Goal: Task Accomplishment & Management: Manage account settings

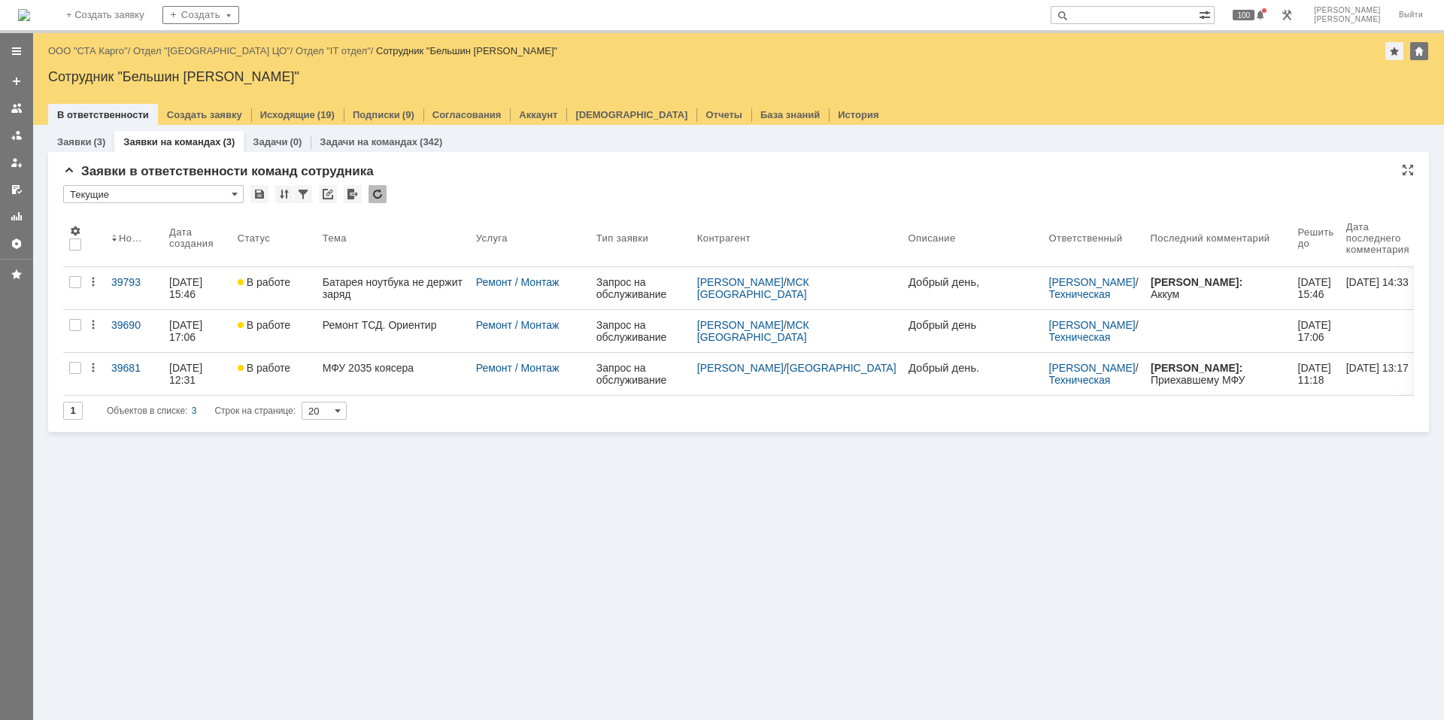
click at [379, 191] on div at bounding box center [378, 194] width 18 height 18
click at [375, 188] on div at bounding box center [378, 194] width 18 height 18
click at [381, 190] on div at bounding box center [378, 194] width 18 height 18
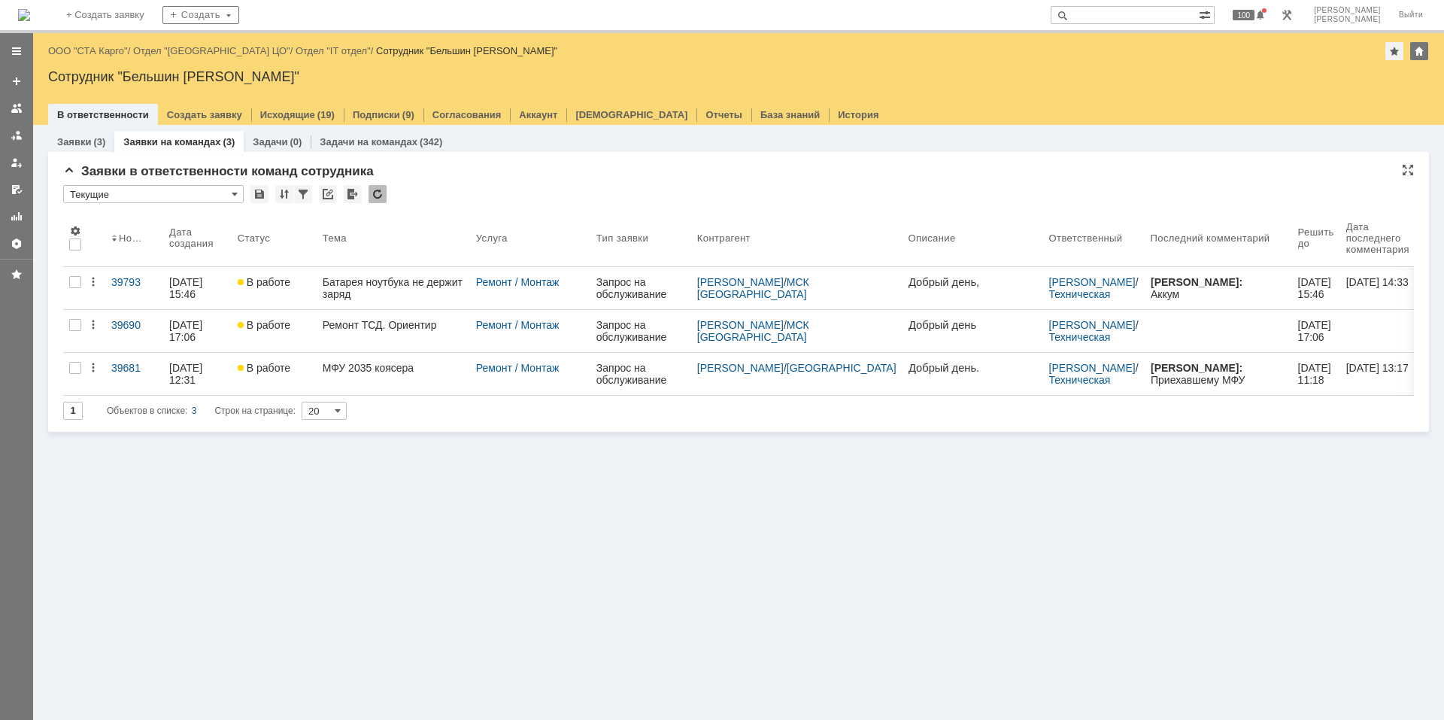
click at [381, 190] on div at bounding box center [378, 194] width 18 height 18
click at [372, 190] on div at bounding box center [378, 194] width 18 height 18
click at [382, 199] on div at bounding box center [378, 194] width 18 height 18
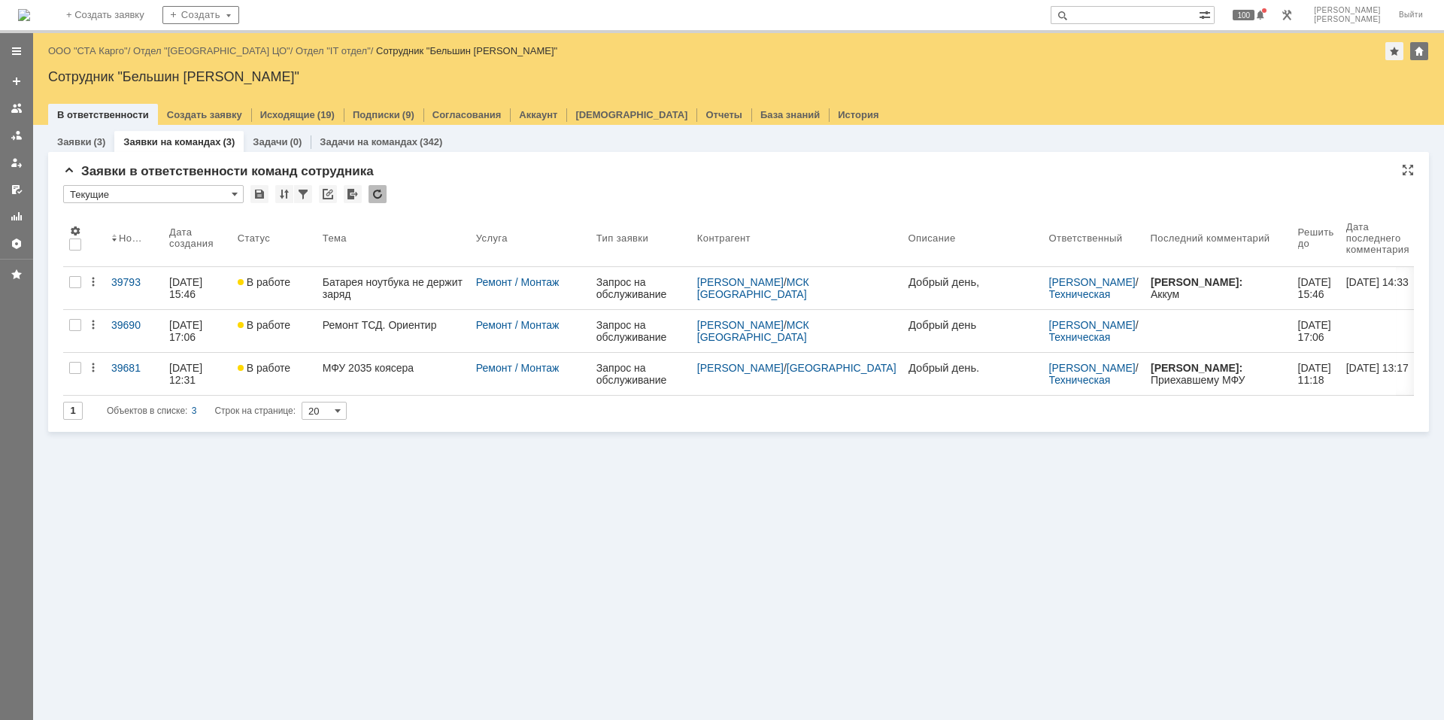
click at [380, 187] on div at bounding box center [378, 194] width 18 height 18
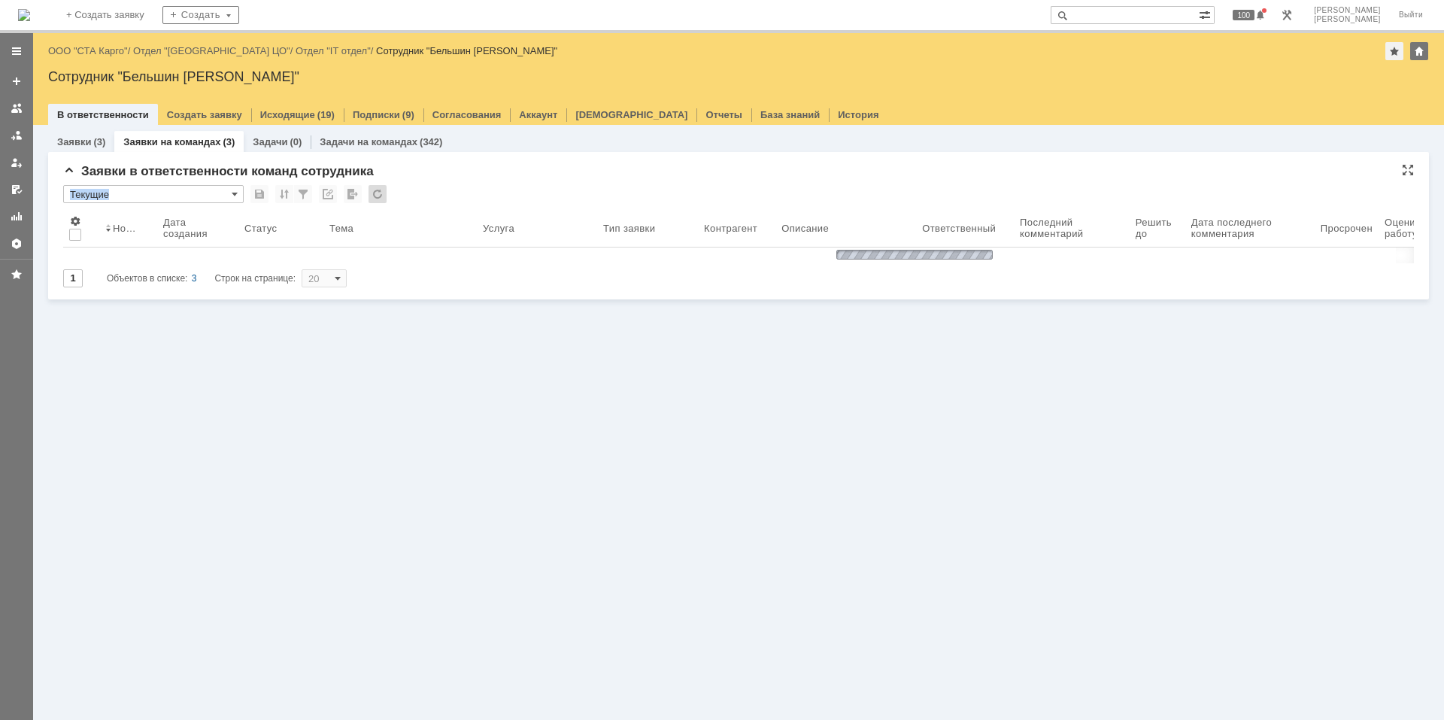
click at [380, 187] on div at bounding box center [378, 194] width 18 height 18
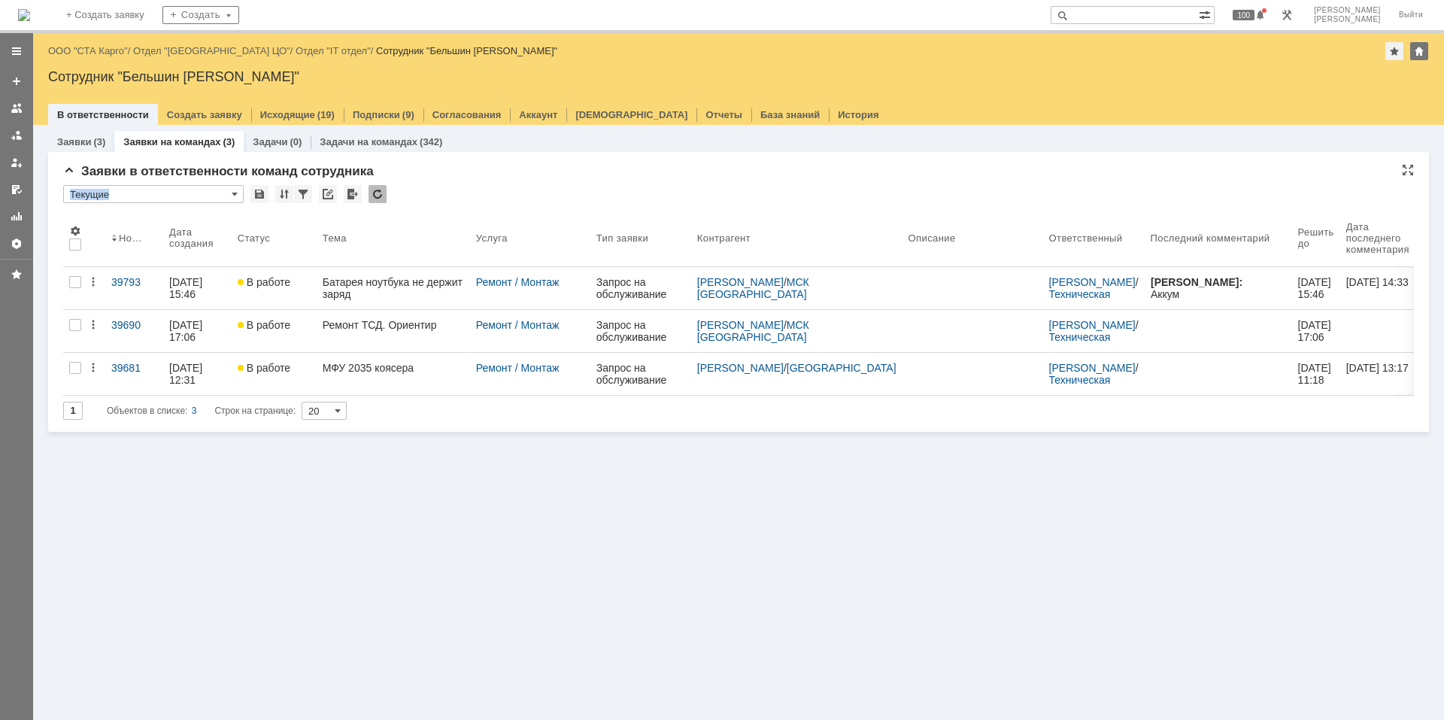
click at [548, 179] on div "Заявки в ответственности команд сотрудника * Текущие Результаты поиска: 1 Объек…" at bounding box center [738, 298] width 1351 height 268
click at [379, 193] on div at bounding box center [378, 194] width 18 height 18
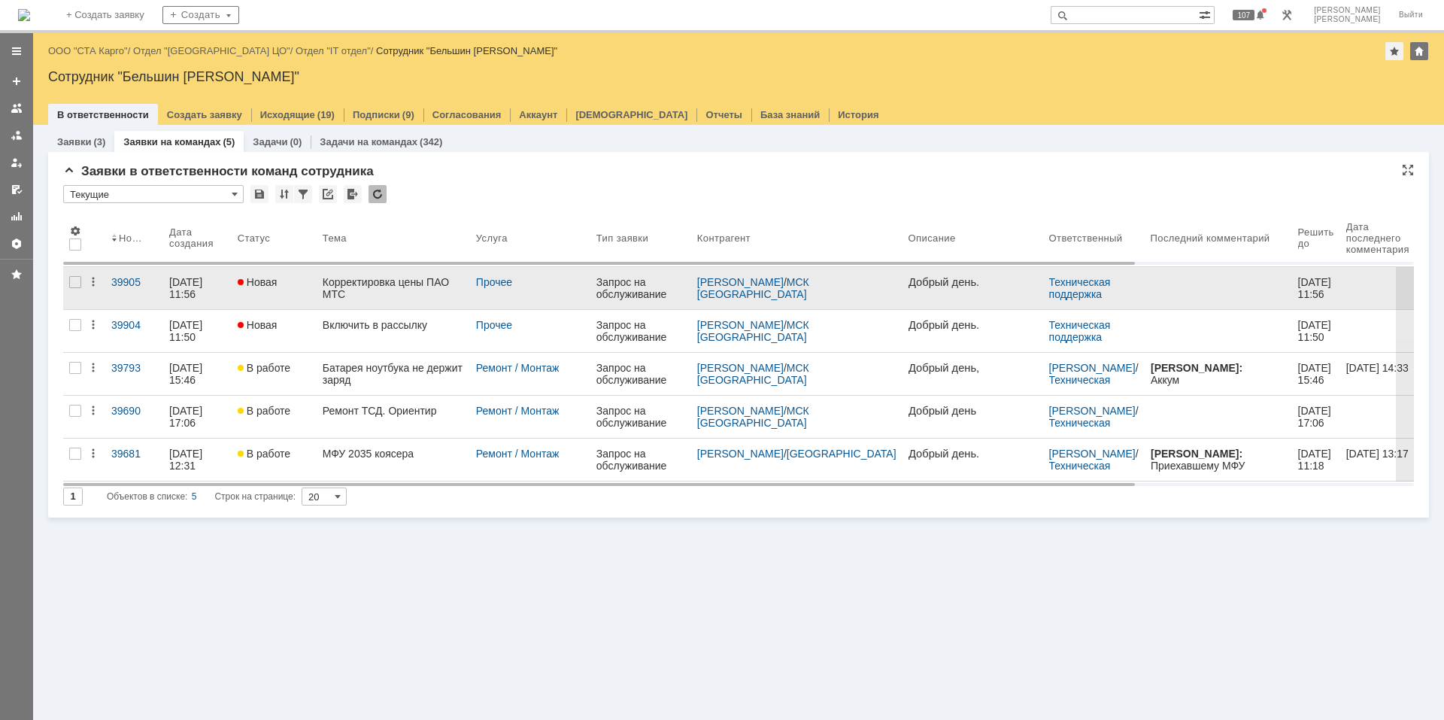
click at [399, 290] on div "Корректировка цены ПАО МТС" at bounding box center [393, 288] width 141 height 24
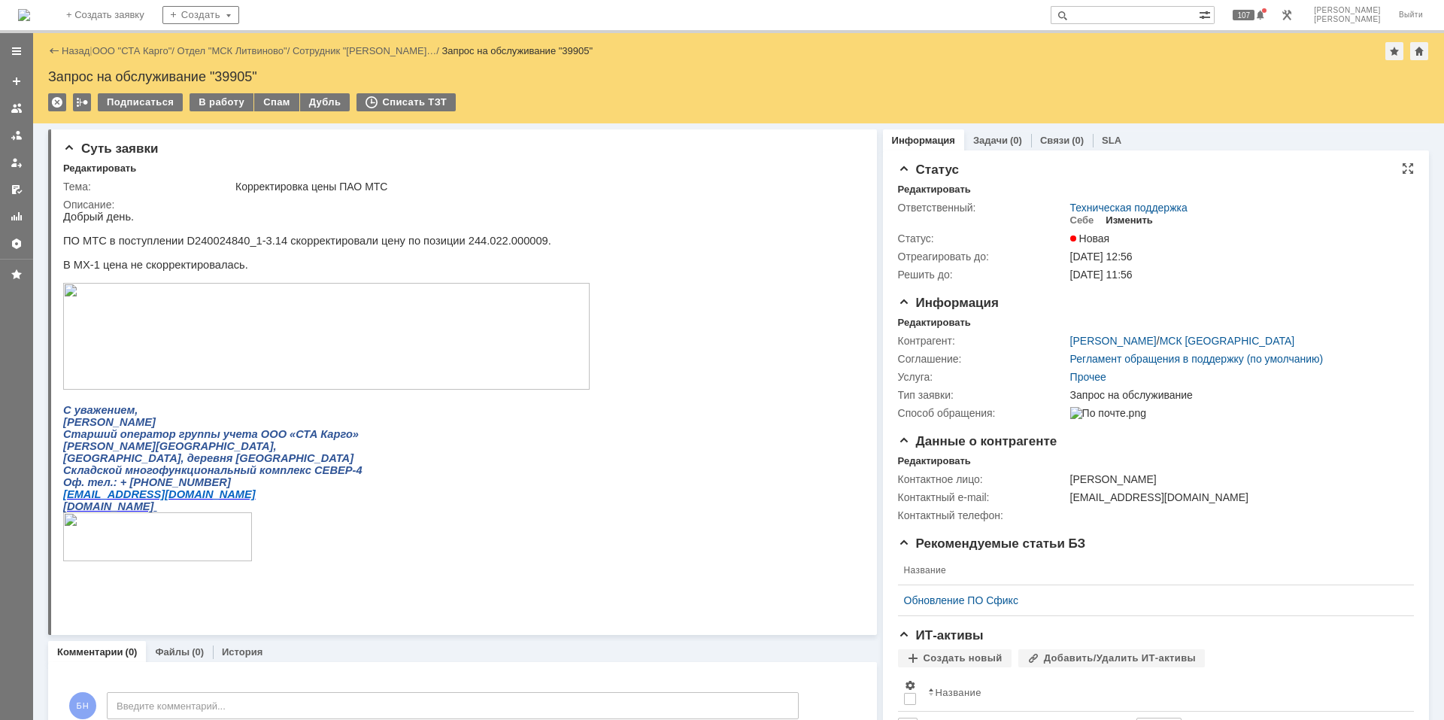
click at [1134, 220] on div "Изменить" at bounding box center [1129, 220] width 47 height 12
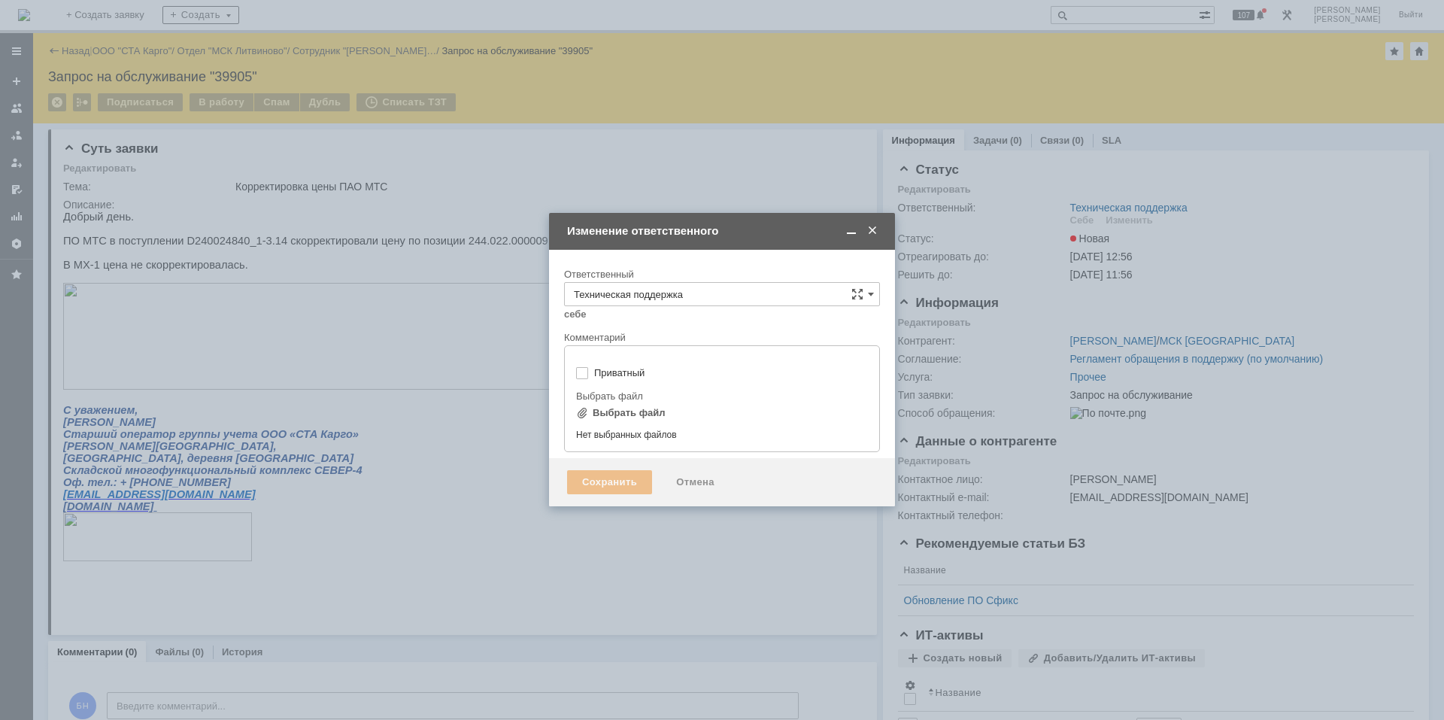
type input "[не указано]"
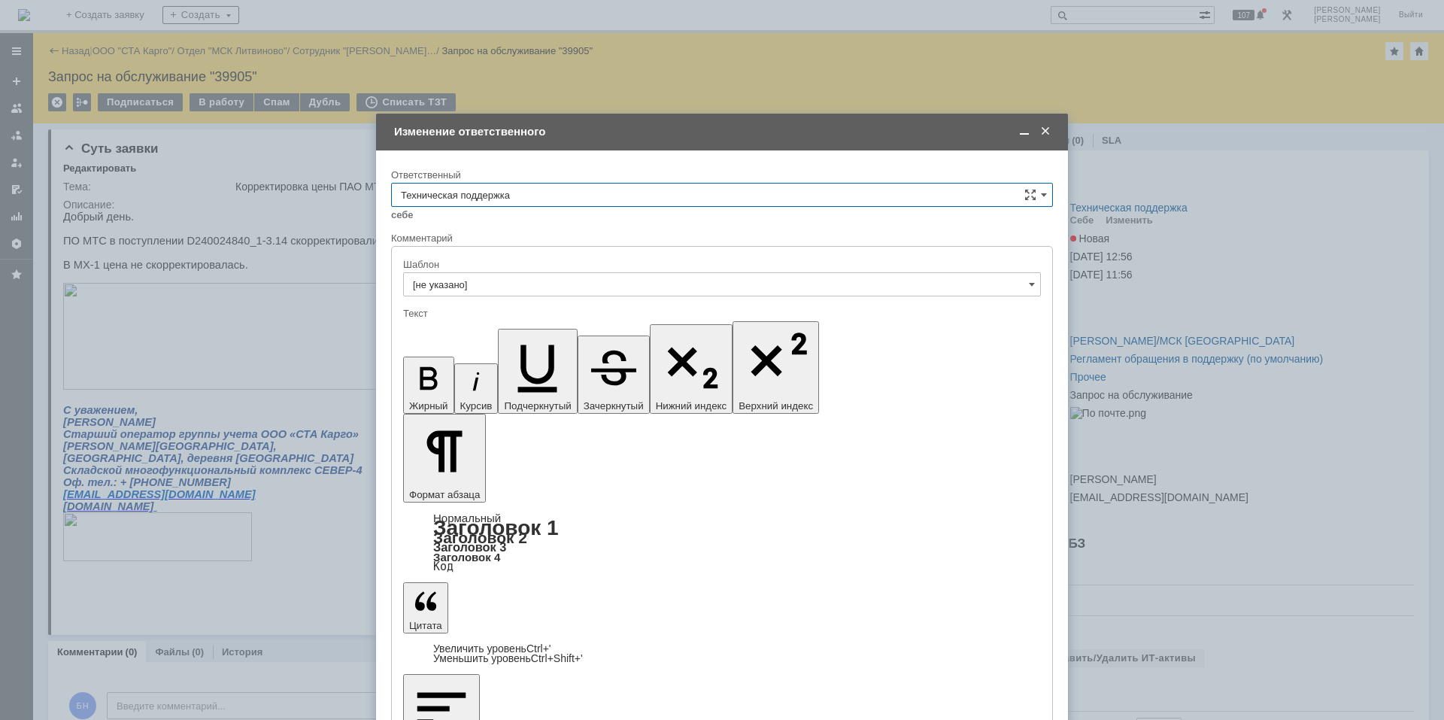
click at [615, 192] on input "Техническая поддержка" at bounding box center [722, 195] width 662 height 24
click at [510, 322] on span "Поддержка 1С" at bounding box center [722, 320] width 642 height 12
type input "Поддержка 1С"
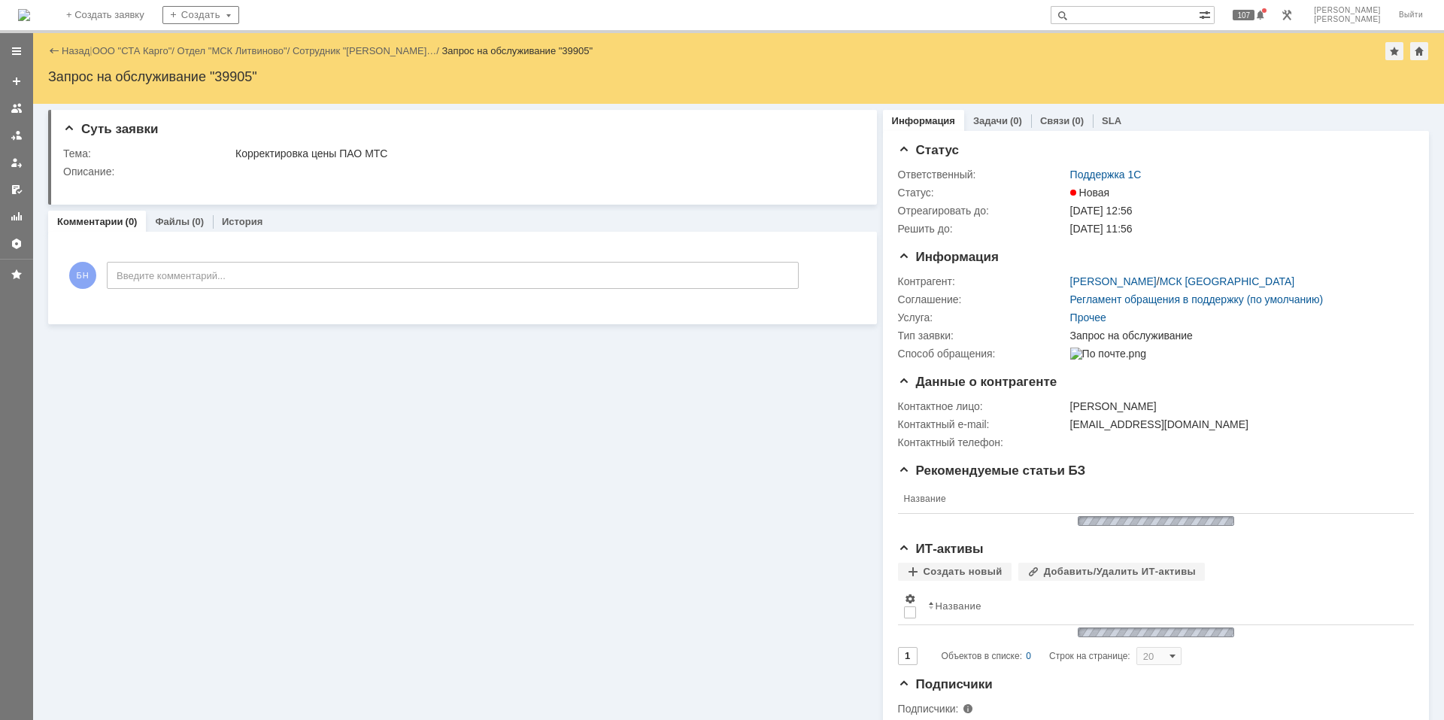
scroll to position [0, 0]
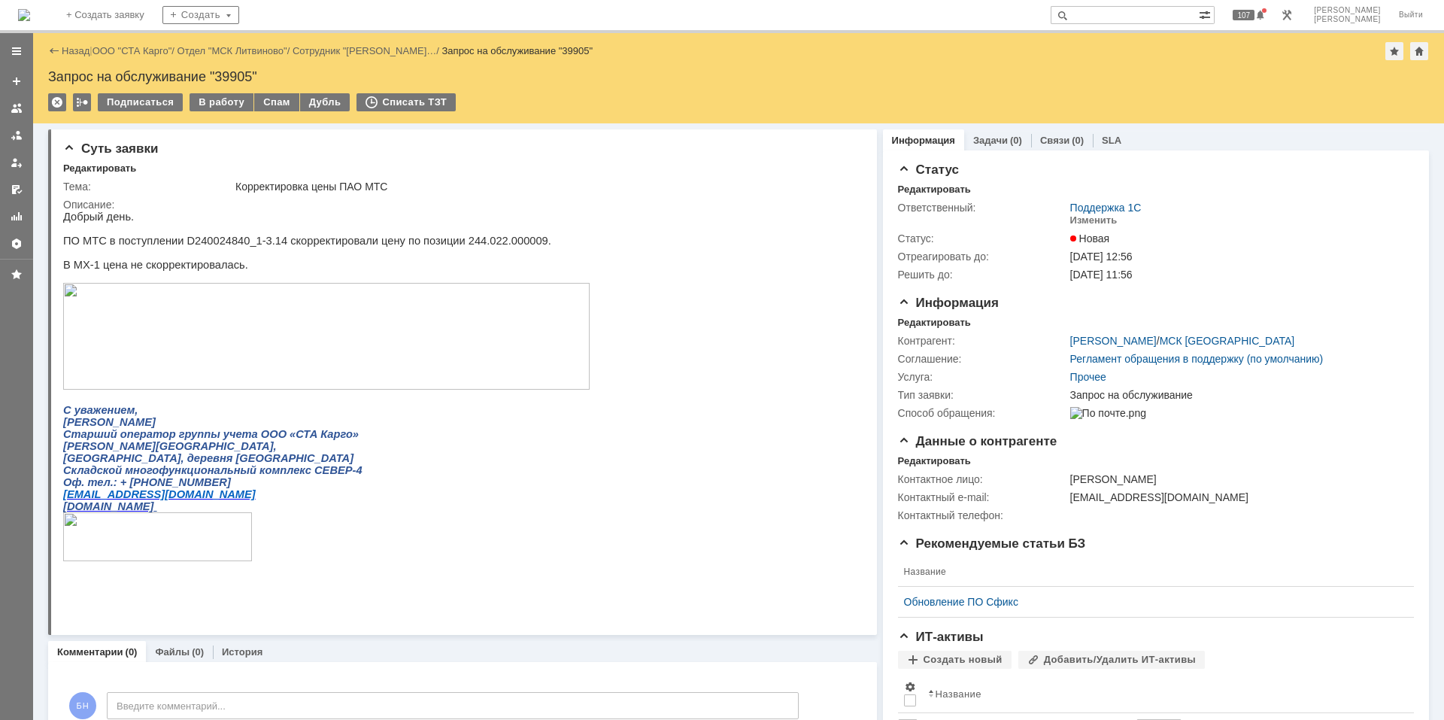
click at [30, 0] on div "На домашнюю" at bounding box center [24, 15] width 12 height 30
click at [30, 9] on img at bounding box center [24, 15] width 12 height 12
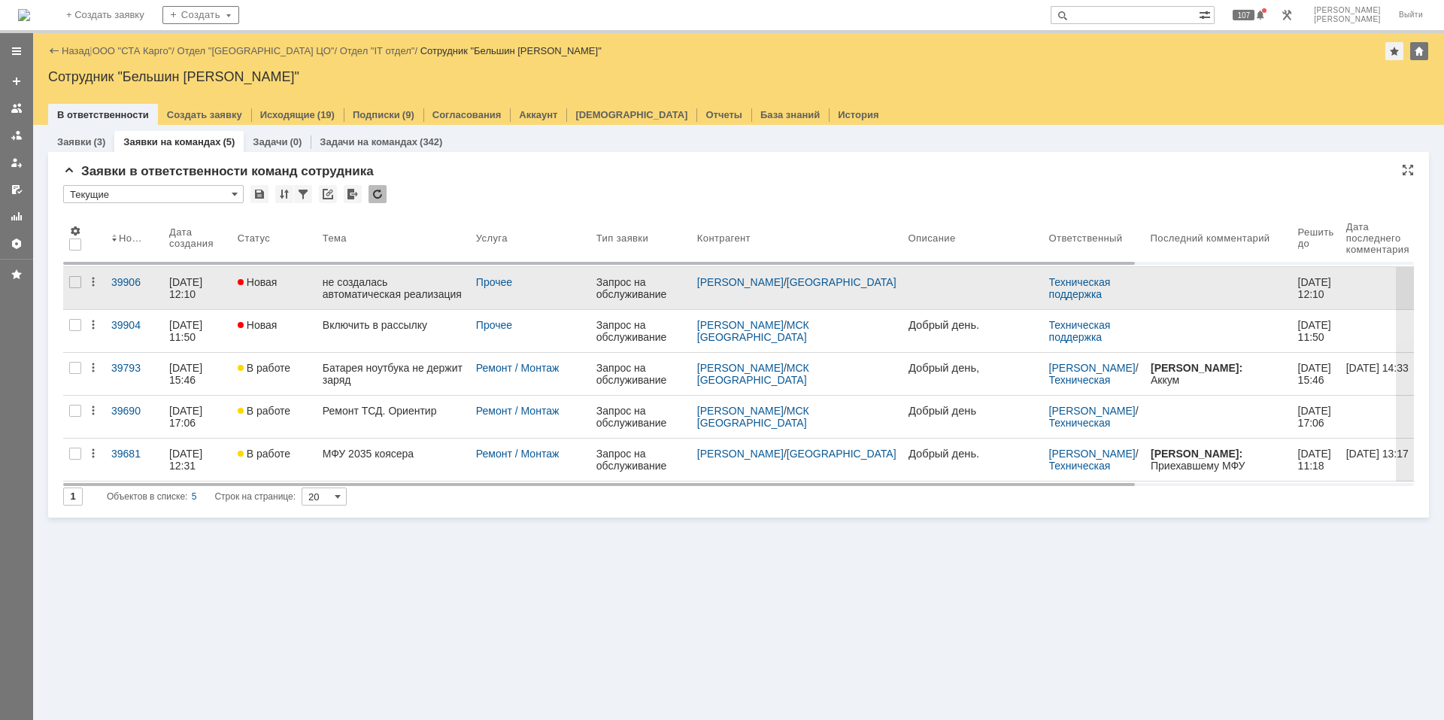
click at [399, 292] on div "не создалась автоматическая реализация Белак" at bounding box center [393, 288] width 141 height 24
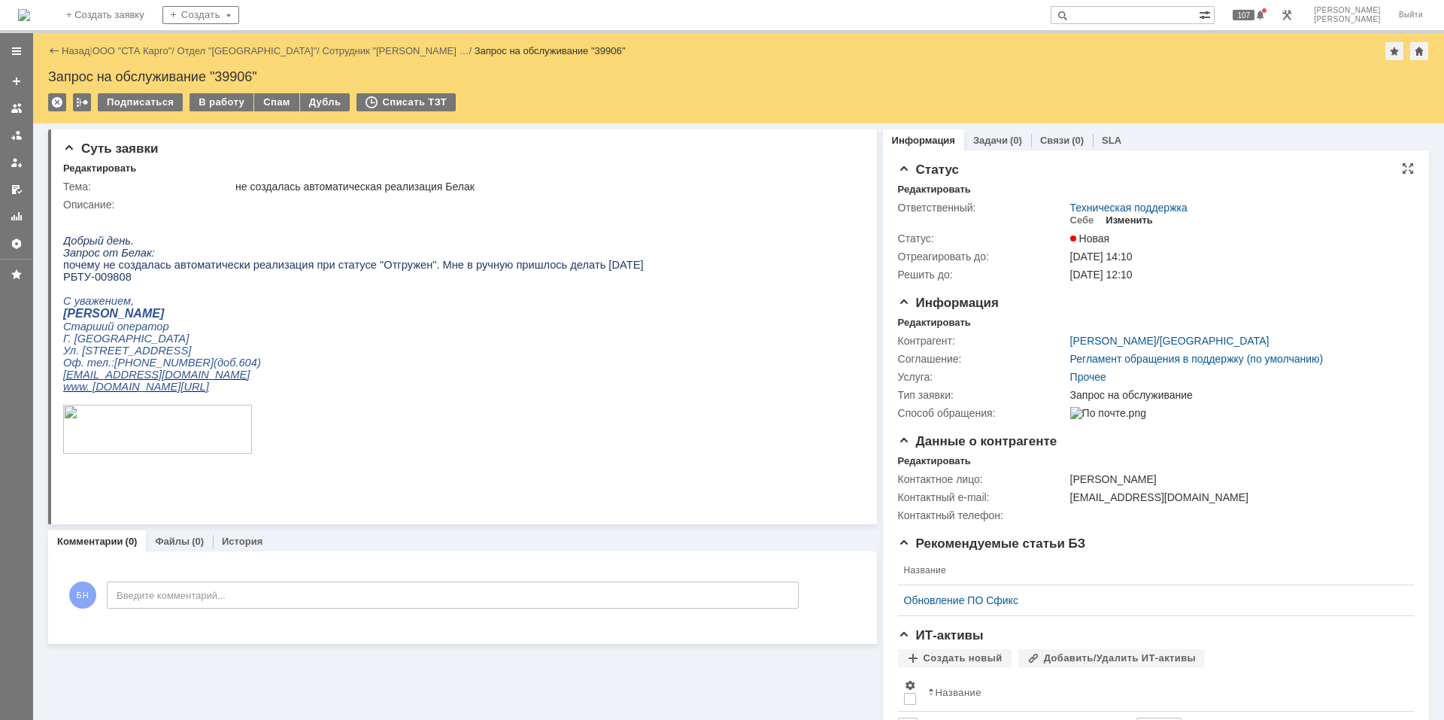
click at [1106, 217] on div "Изменить" at bounding box center [1129, 220] width 47 height 12
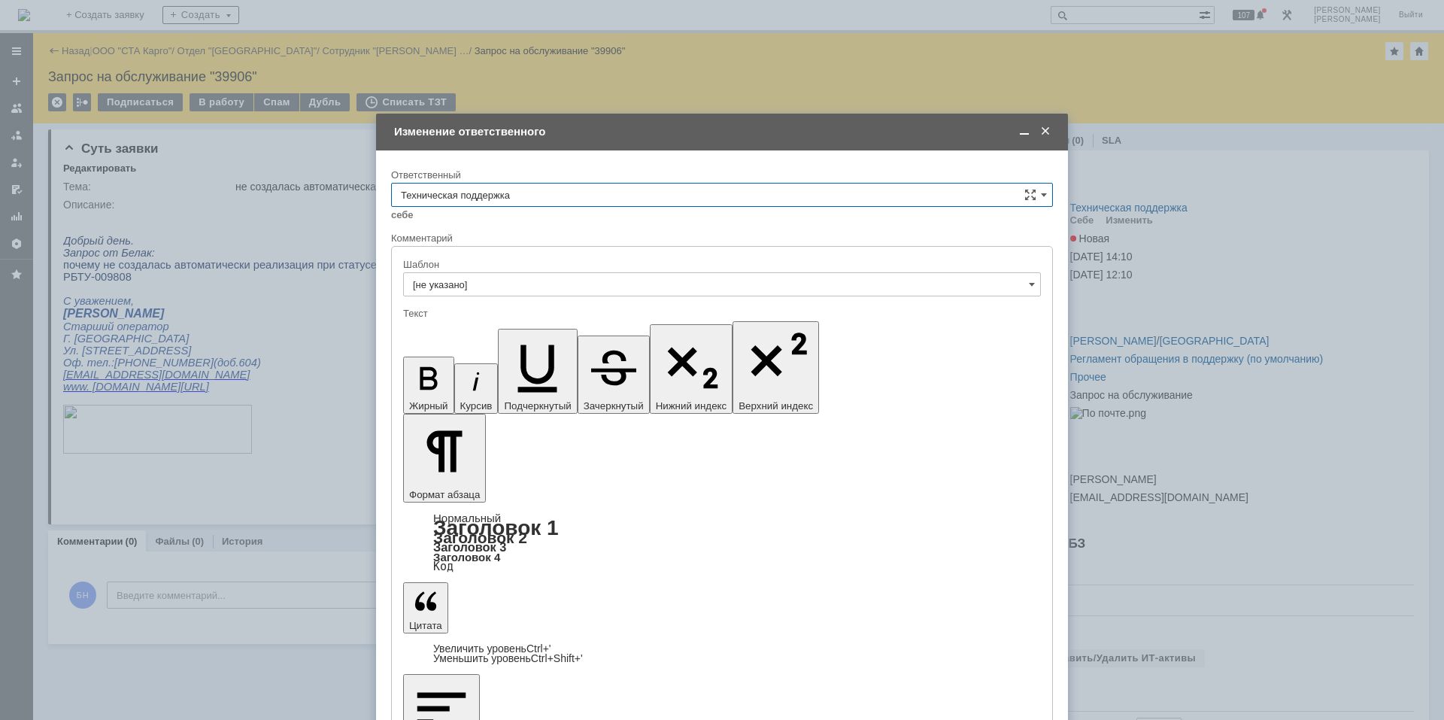
click at [480, 187] on input "Техническая поддержка" at bounding box center [722, 195] width 662 height 24
click at [487, 326] on div "Поддержка 1С" at bounding box center [722, 320] width 661 height 24
type input "Поддержка 1С"
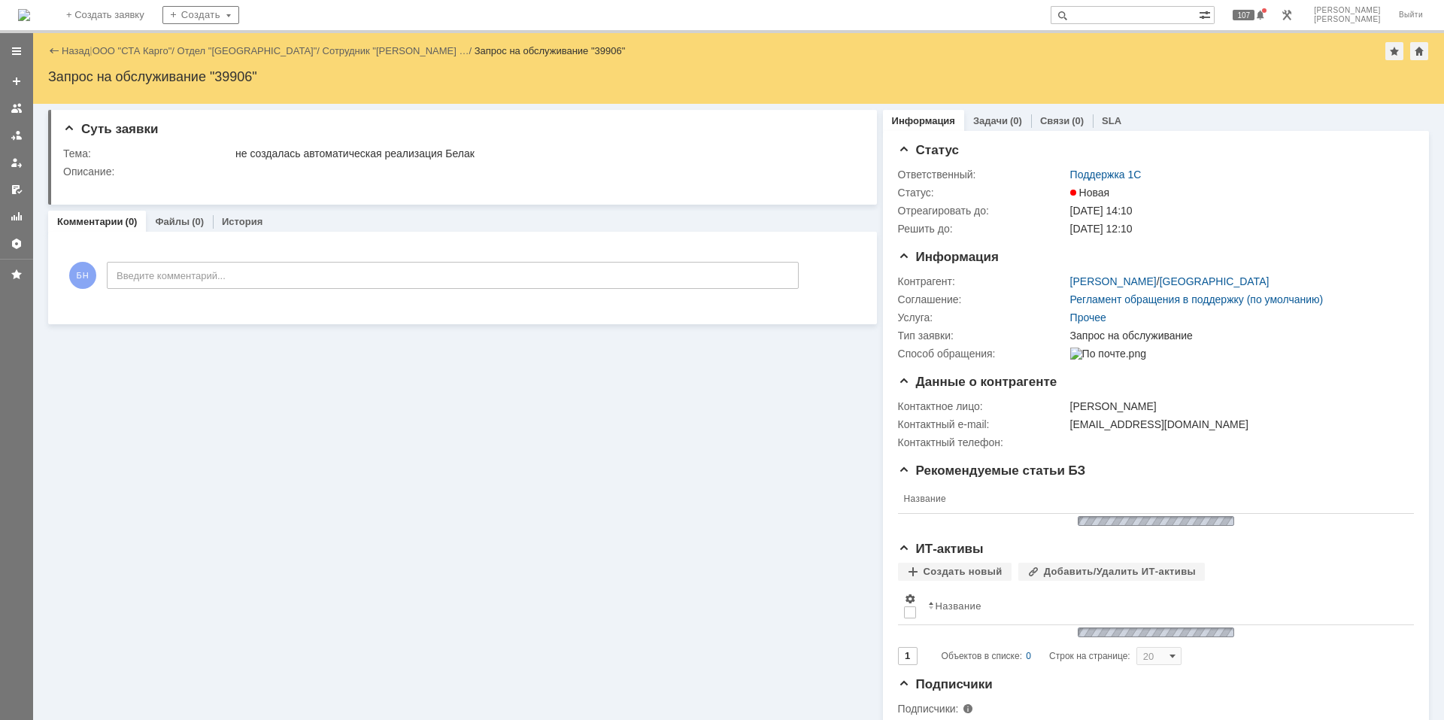
scroll to position [0, 0]
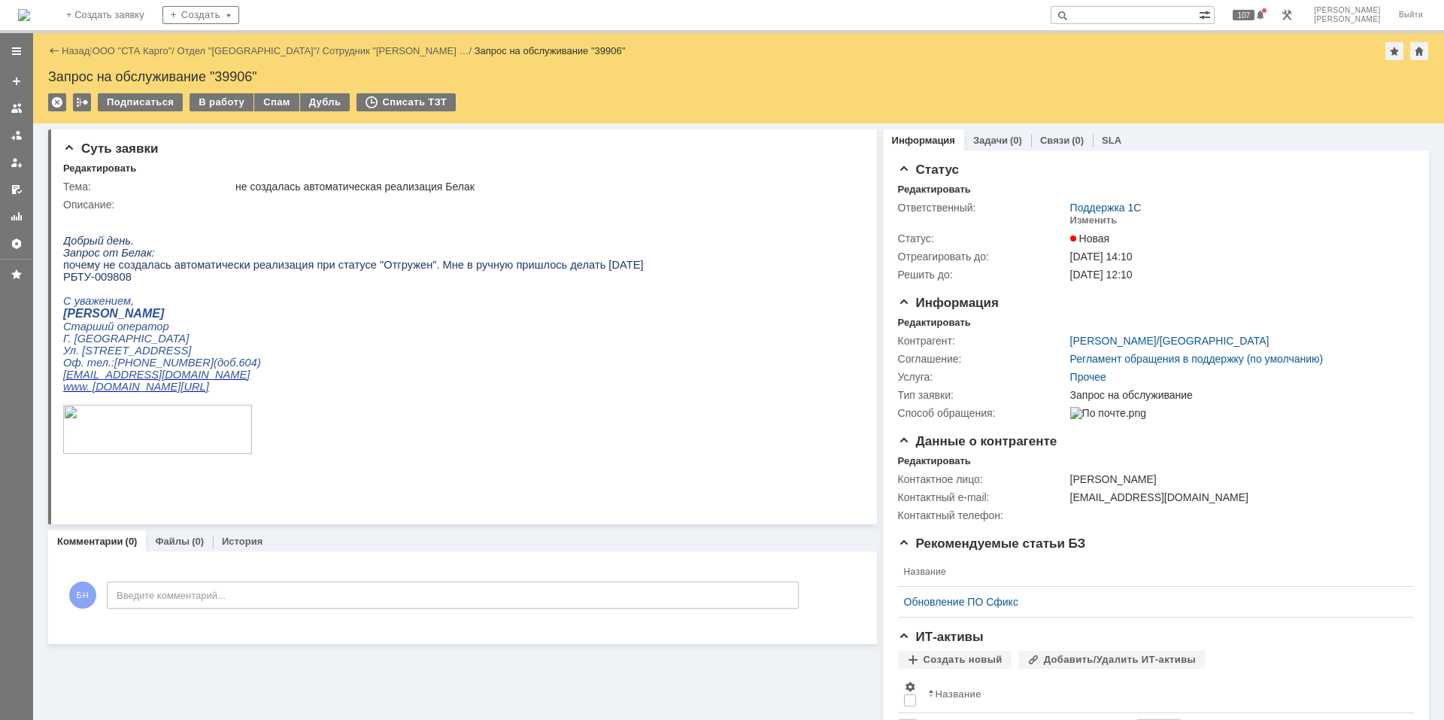
click at [30, 20] on img at bounding box center [24, 15] width 12 height 12
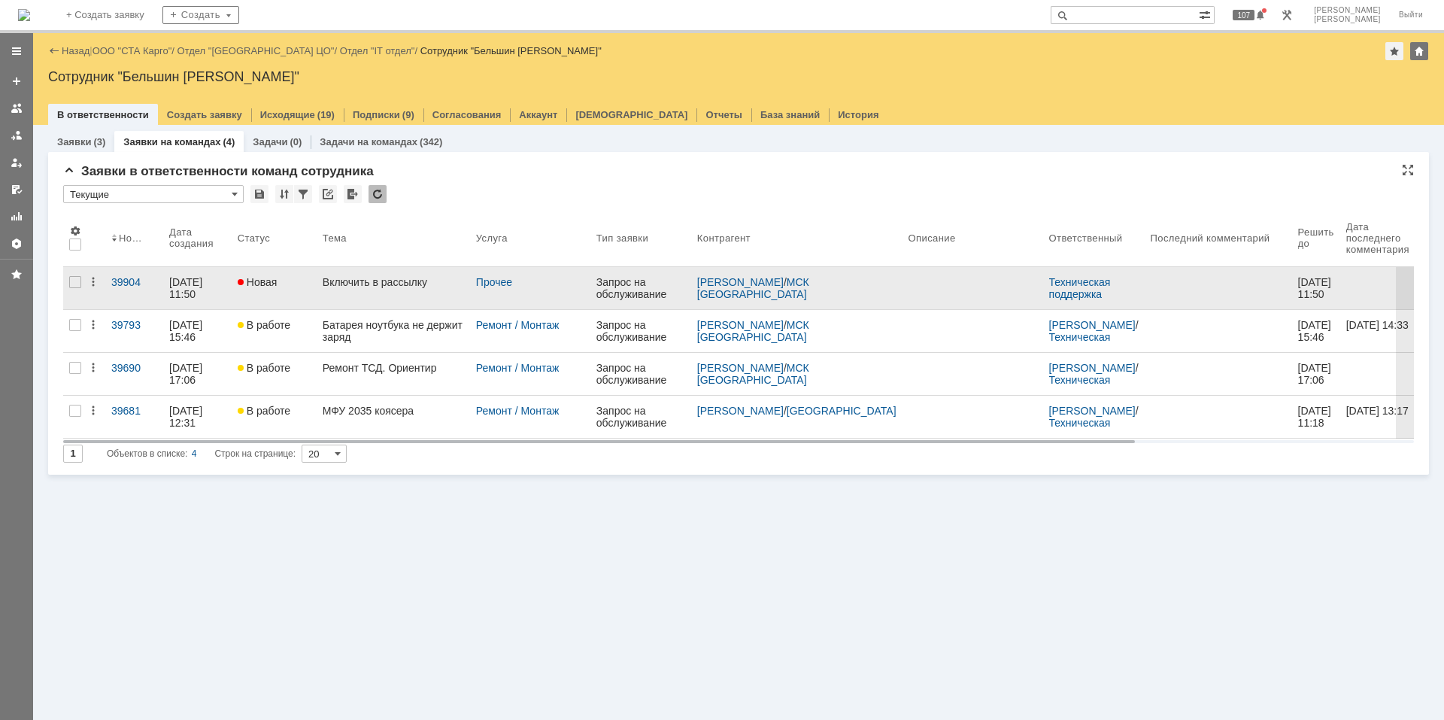
click at [388, 299] on link "Включить в рассылку" at bounding box center [393, 288] width 153 height 42
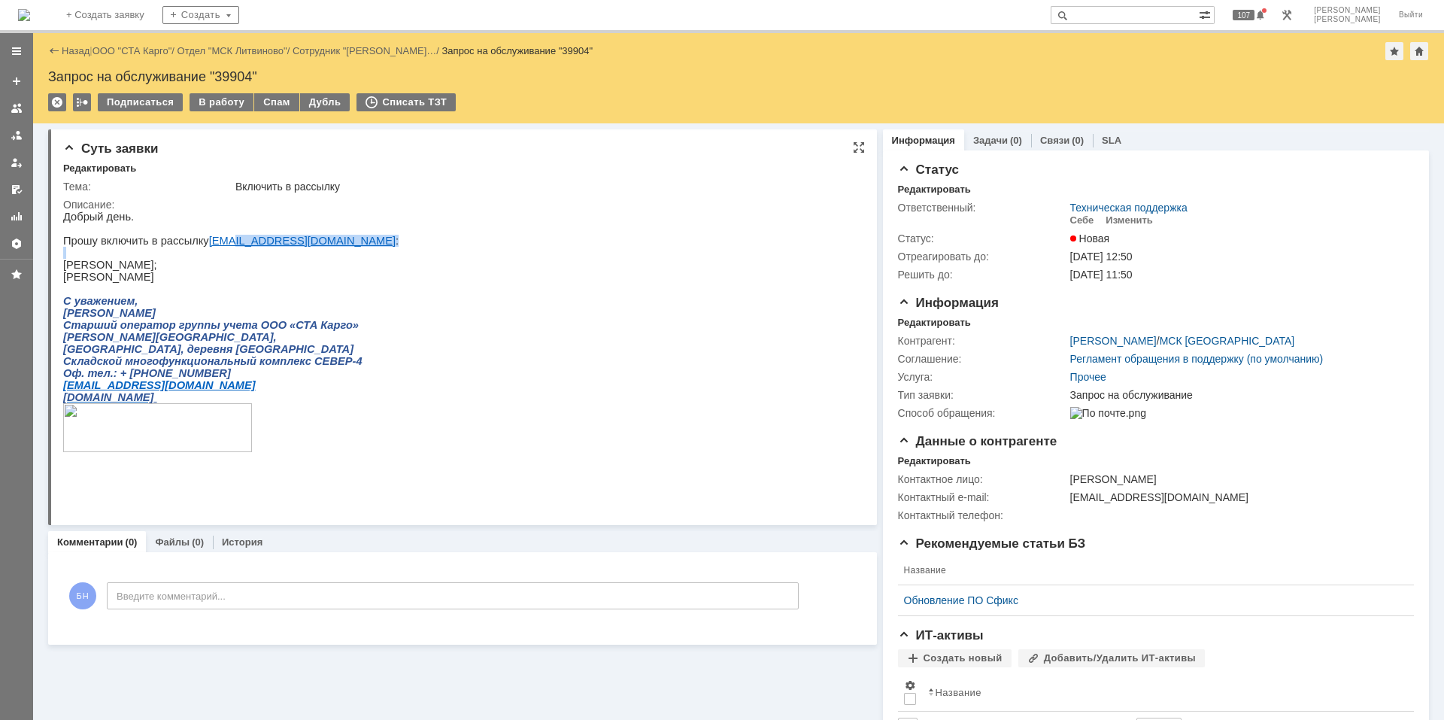
drag, startPoint x: 316, startPoint y: 256, endPoint x: 190, endPoint y: 251, distance: 125.7
click at [203, 251] on div "Добрый день. Прошу включить в рассылку claim_mgts@stacargo.ru : Соседенко Светл…" at bounding box center [231, 346] width 336 height 271
click at [193, 247] on p "Прошу включить в рассылку claim_mgts@stacargo.ru :" at bounding box center [231, 241] width 336 height 12
drag, startPoint x: 194, startPoint y: 247, endPoint x: 309, endPoint y: 244, distance: 115.1
click at [309, 244] on p "Прошу включить в рассылку claim_mgts@stacargo.ru :" at bounding box center [231, 241] width 336 height 12
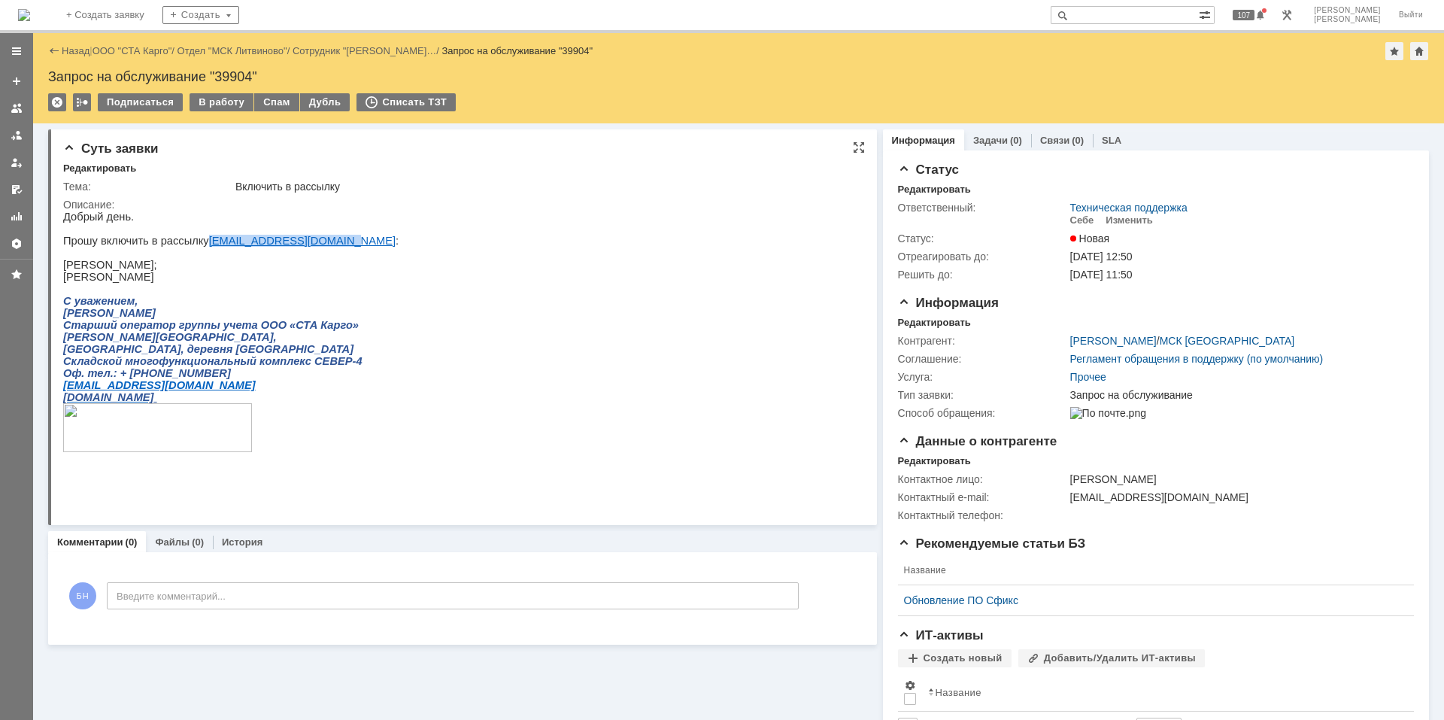
copy p "claim_mgts@stacargo.ru"
click at [97, 271] on p "Соседенко Светлана;" at bounding box center [231, 265] width 336 height 12
copy p "Соседенко"
click at [79, 283] on p "Абрамова Юлия" at bounding box center [231, 277] width 336 height 12
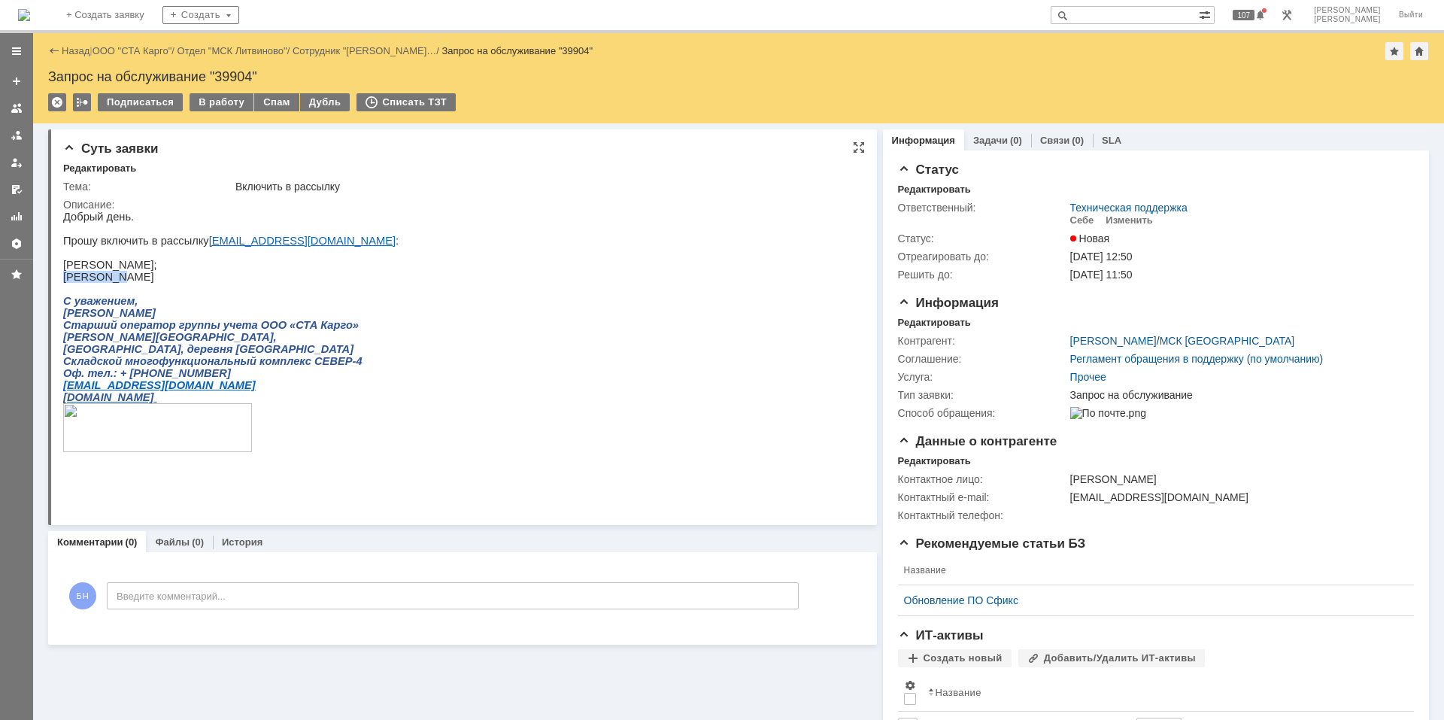
click at [79, 283] on p "Абрамова Юлия" at bounding box center [231, 277] width 336 height 12
copy p "Абрамова"
click at [926, 324] on div "Редактировать" at bounding box center [934, 323] width 73 height 12
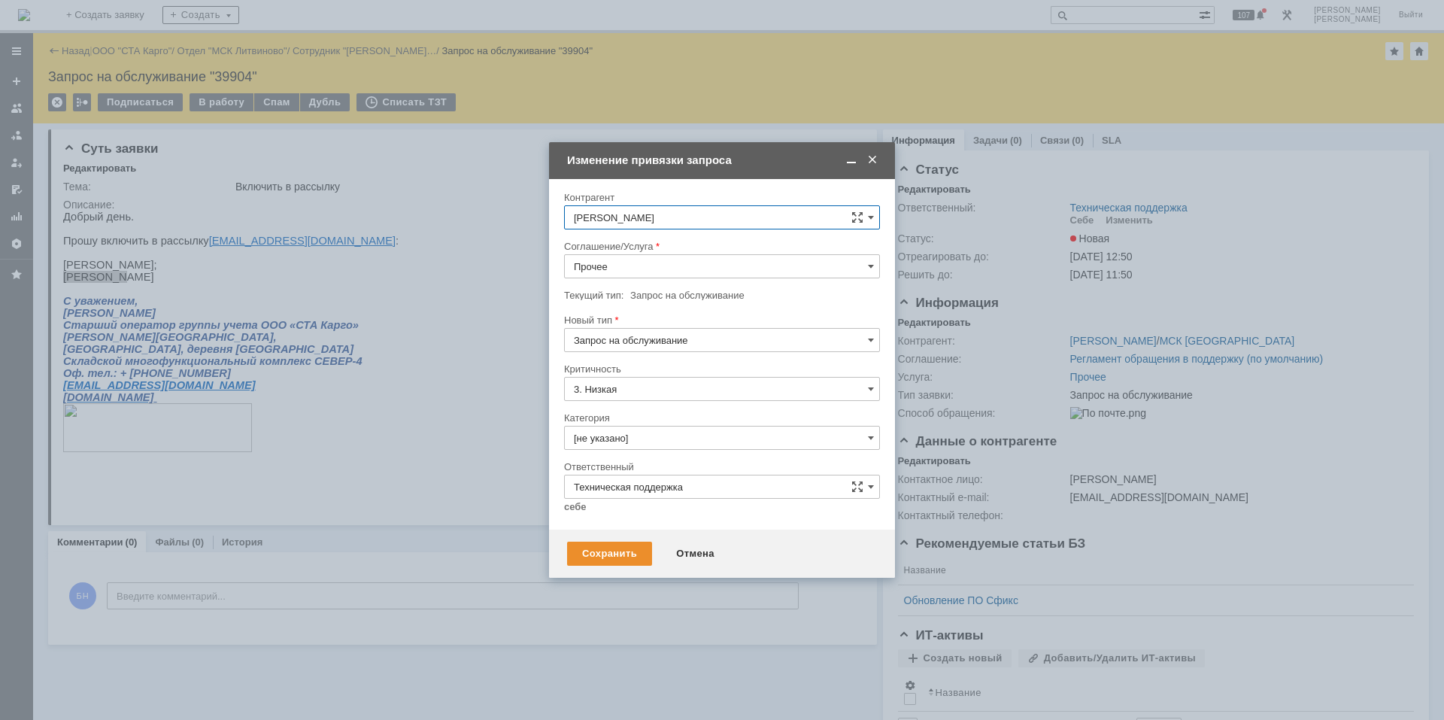
click at [628, 268] on input "Прочее" at bounding box center [722, 266] width 316 height 24
click at [687, 444] on span "Электронная почта" at bounding box center [722, 448] width 296 height 12
type input "Электронная почта"
click at [675, 448] on input "[не указано]" at bounding box center [722, 438] width 316 height 24
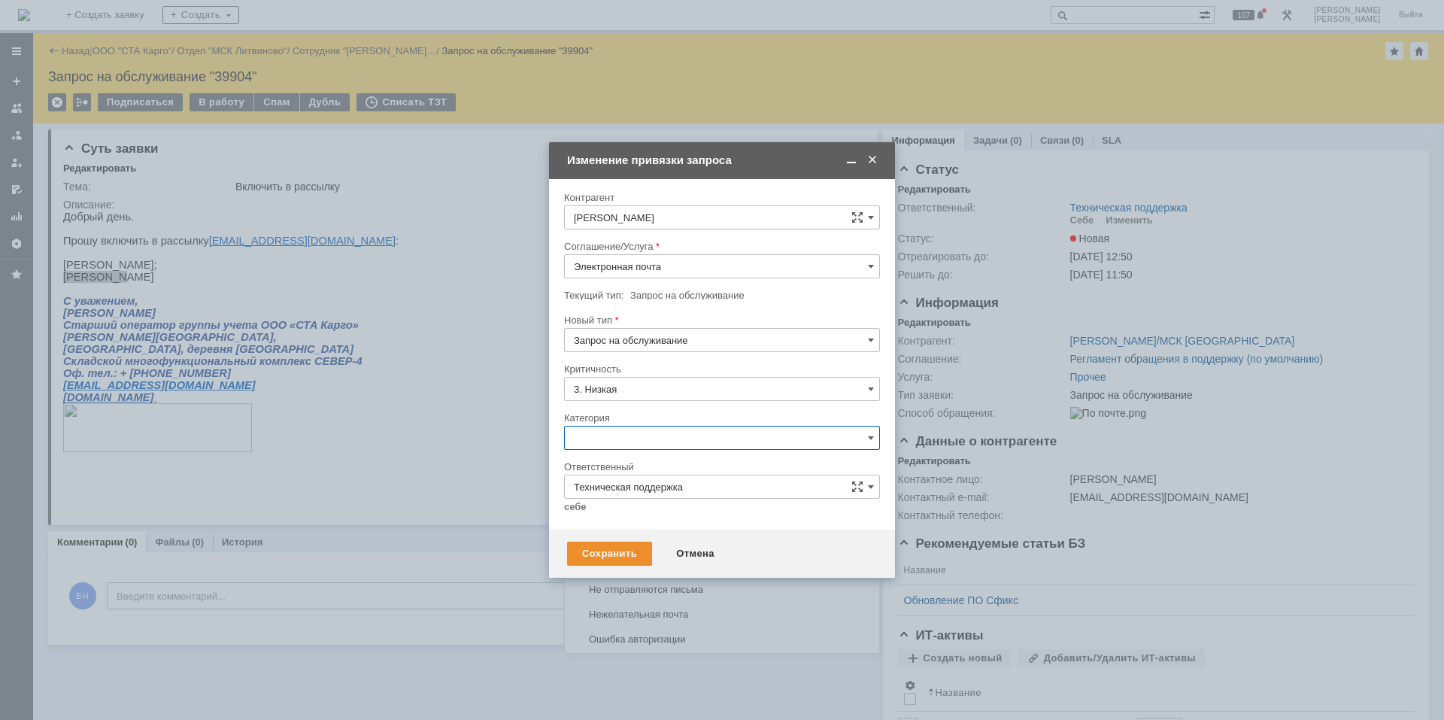
scroll to position [1000, 0]
click at [657, 523] on span "Группы Рассылки" at bounding box center [722, 521] width 296 height 12
type input "Группы Рассылки"
click at [566, 506] on link "себе" at bounding box center [575, 507] width 23 height 12
type input "[PERSON_NAME]"
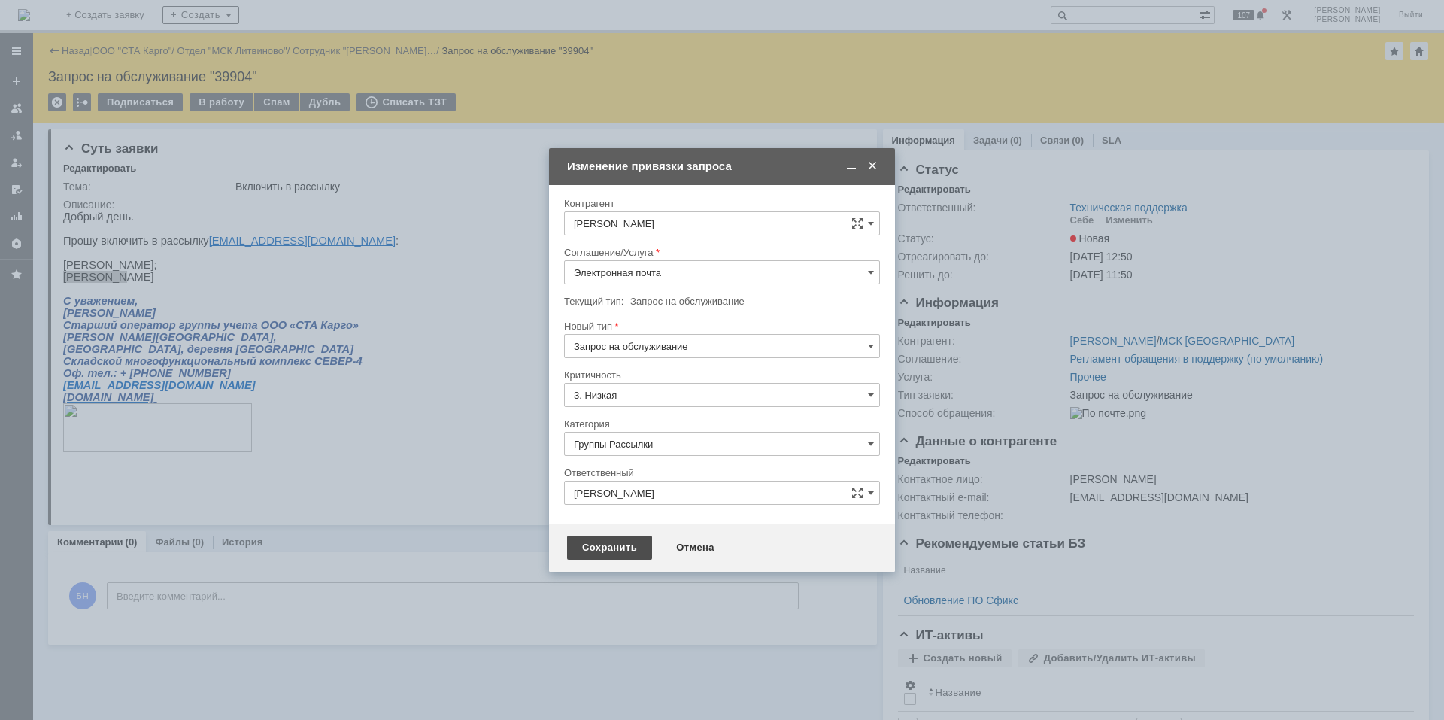
click at [591, 546] on div "Сохранить" at bounding box center [609, 548] width 85 height 24
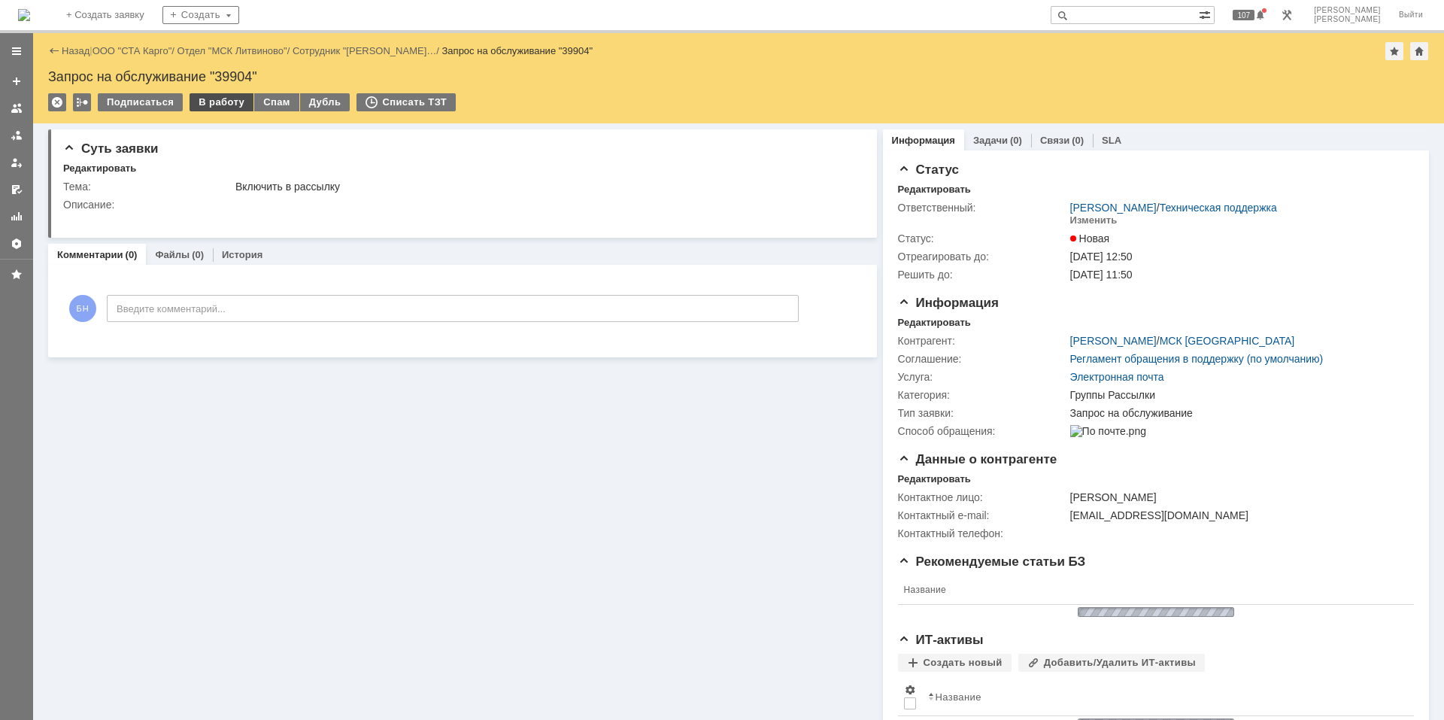
scroll to position [0, 0]
click at [220, 98] on div "В работу" at bounding box center [222, 102] width 64 height 18
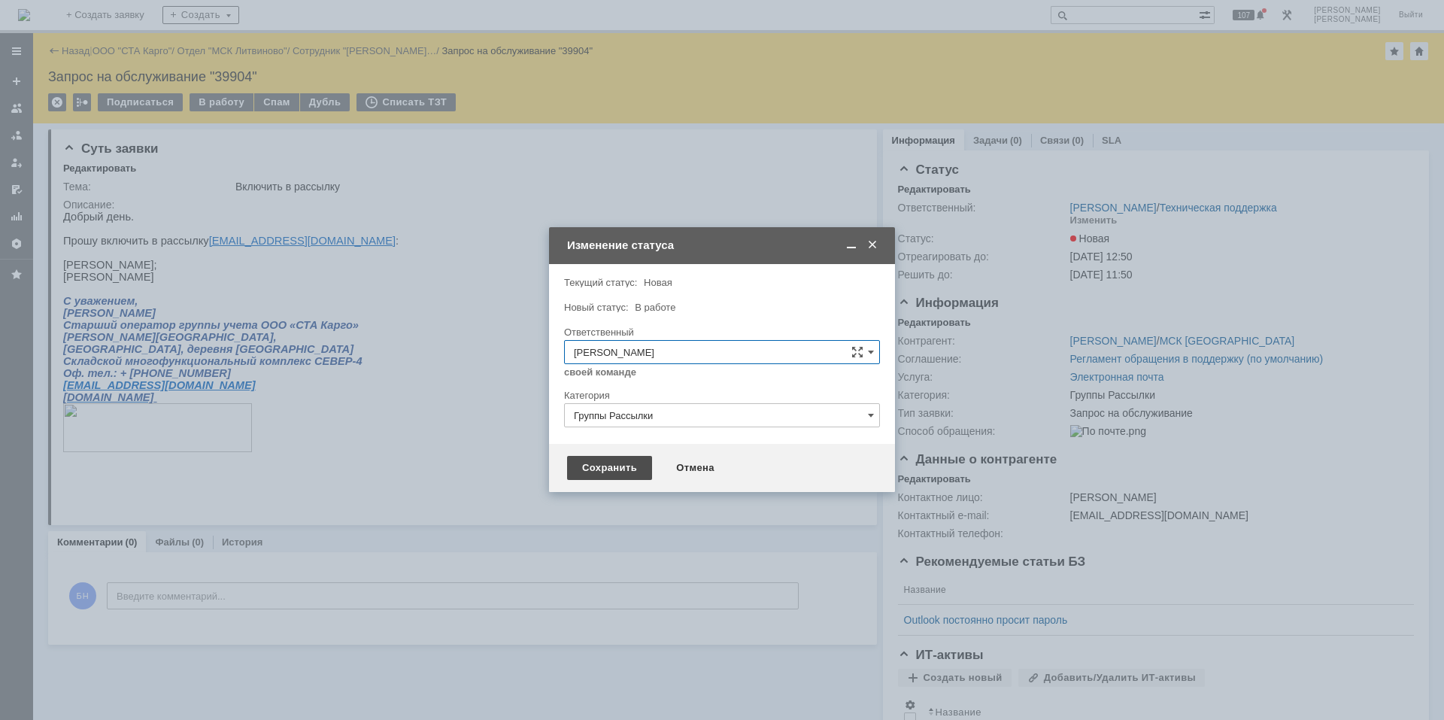
click at [597, 464] on div "Сохранить" at bounding box center [609, 468] width 85 height 24
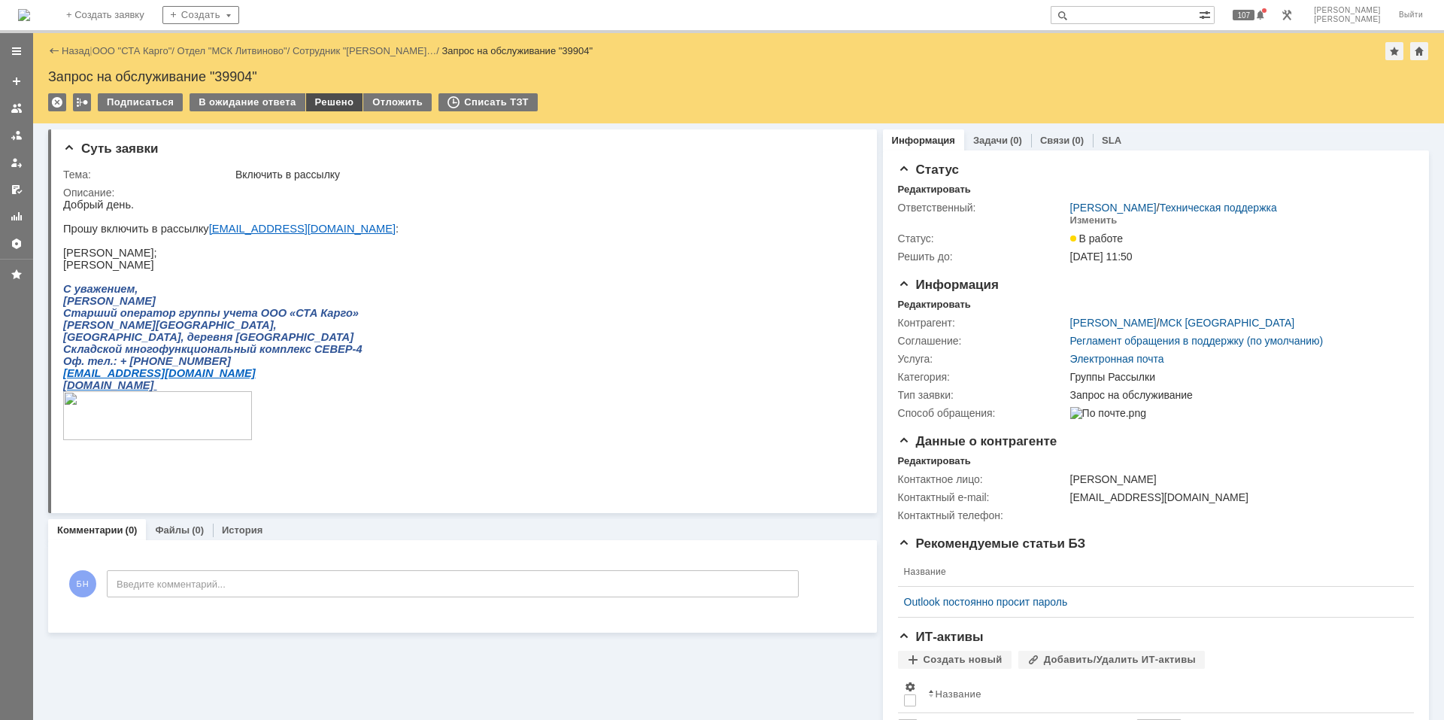
click at [325, 93] on div "Решено" at bounding box center [334, 102] width 57 height 18
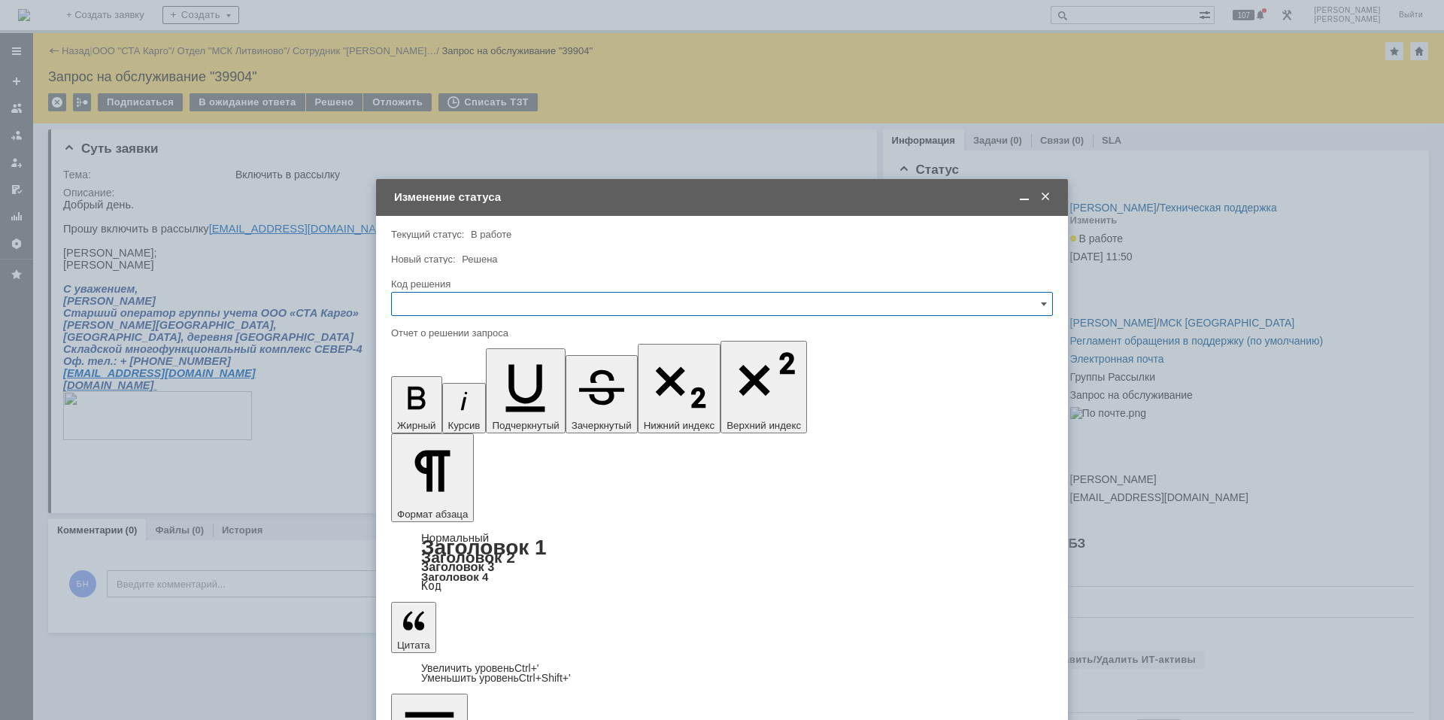
click at [493, 299] on input "text" at bounding box center [722, 304] width 662 height 24
click at [463, 503] on span "Решено" at bounding box center [722, 506] width 642 height 12
type input "Решено"
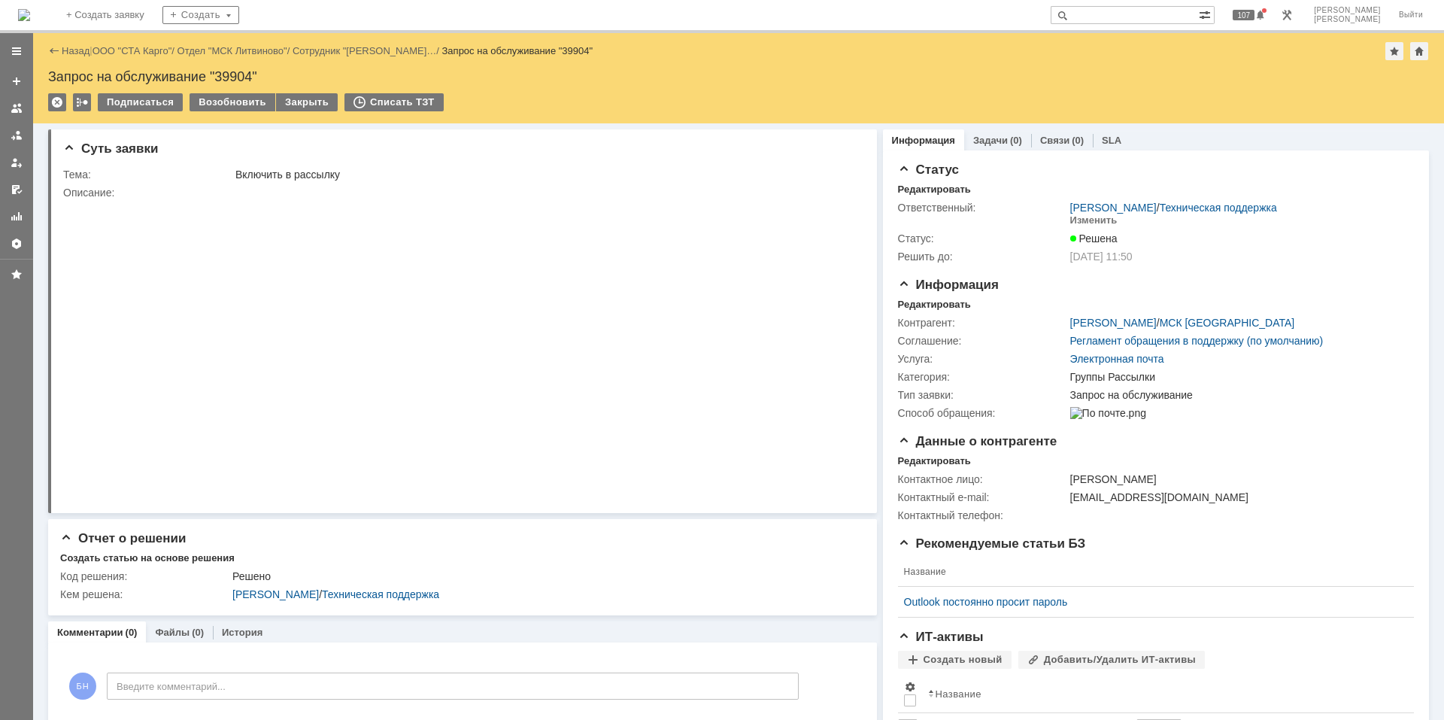
click at [30, 9] on img at bounding box center [24, 15] width 12 height 12
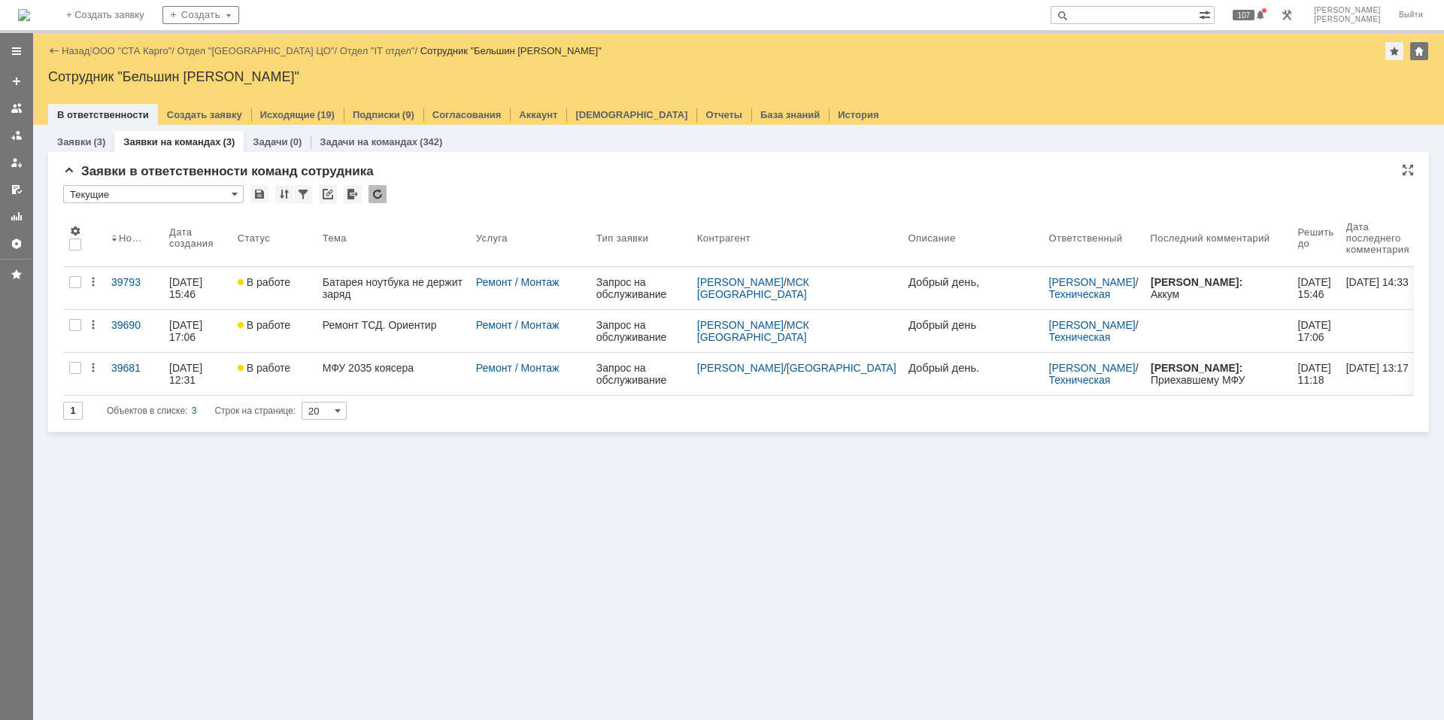
click at [376, 196] on div at bounding box center [378, 194] width 18 height 18
click at [246, 517] on div "Заявки (3) Заявки на командах (3) Задачи (0) Задачи на командах (342) Заявки в …" at bounding box center [738, 422] width 1411 height 595
click at [377, 199] on div at bounding box center [378, 194] width 18 height 18
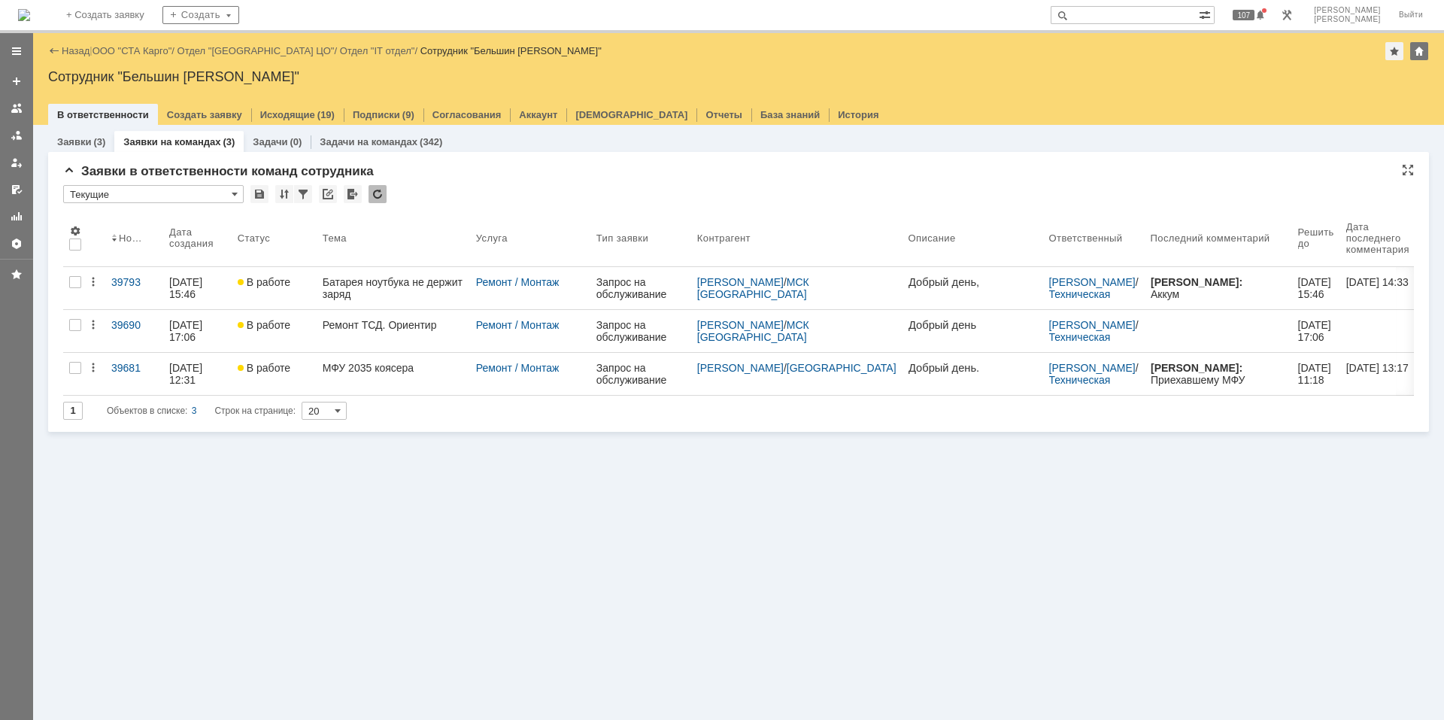
click at [690, 459] on div "Заявки (3) Заявки на командах (3) Задачи (0) Задачи на командах (342) Заявки в …" at bounding box center [738, 422] width 1411 height 595
click at [141, 509] on div "Заявки (3) Заявки на командах (3) Задачи (0) Задачи на командах (342) Заявки в …" at bounding box center [738, 422] width 1411 height 595
click at [420, 424] on div "Заявки в ответственности команд сотрудника * Текущие Результаты поиска: 1 Объек…" at bounding box center [738, 298] width 1351 height 268
click at [30, 16] on img at bounding box center [24, 15] width 12 height 12
click at [673, 563] on div "Заявки (3) Заявки на командах (3) Задачи (0) Задачи на командах (342) Заявки в …" at bounding box center [738, 422] width 1411 height 595
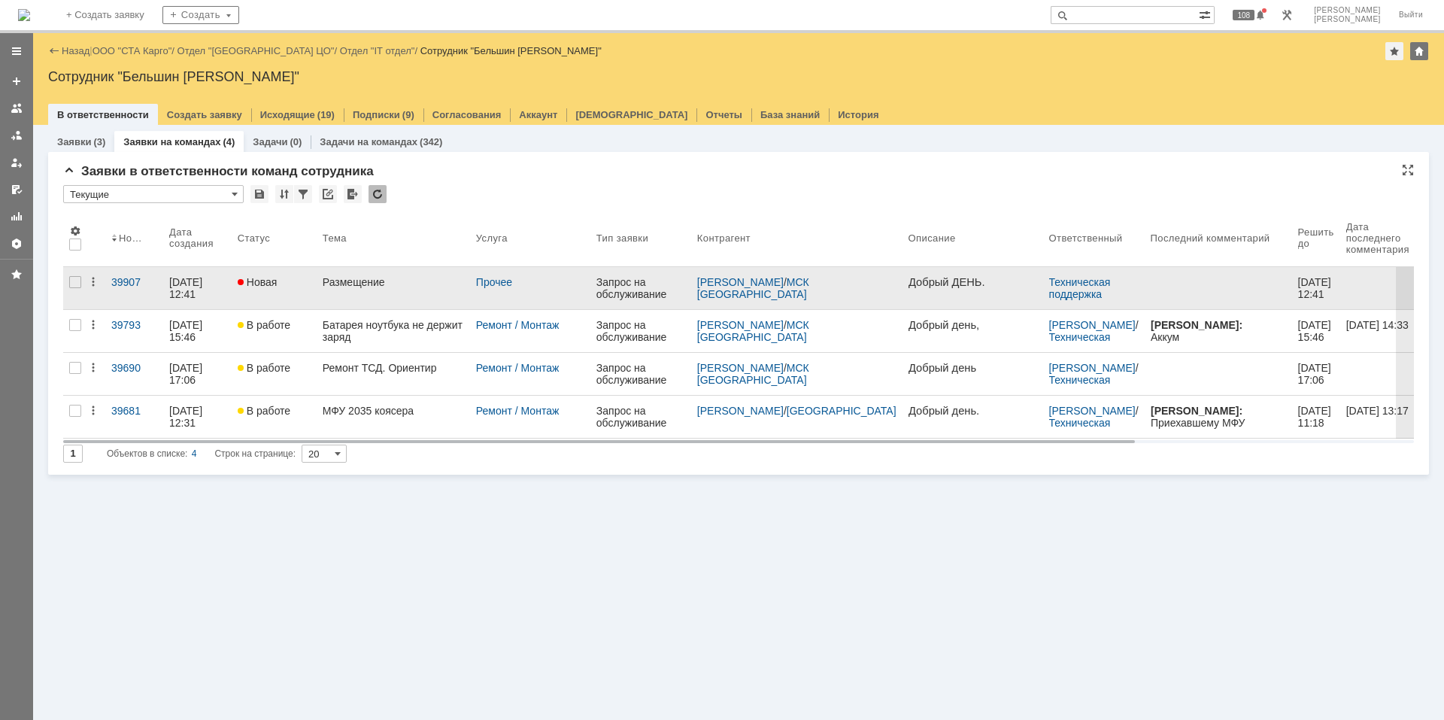
click at [410, 275] on link "Размещение" at bounding box center [393, 288] width 153 height 42
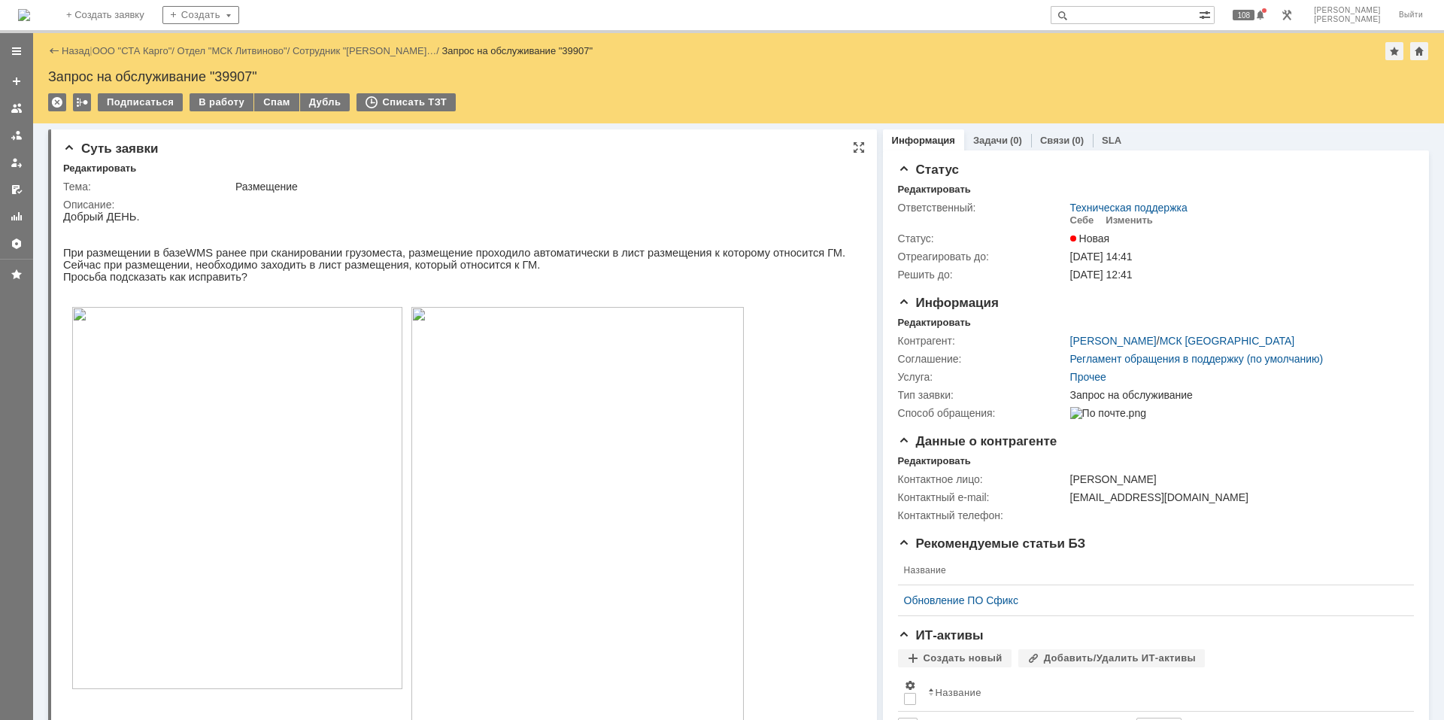
click at [324, 269] on p "Сейчас при размещении, необходимо заходить в лист размещения, который относится…" at bounding box center [454, 265] width 782 height 12
click at [1135, 223] on div "Изменить" at bounding box center [1129, 220] width 47 height 12
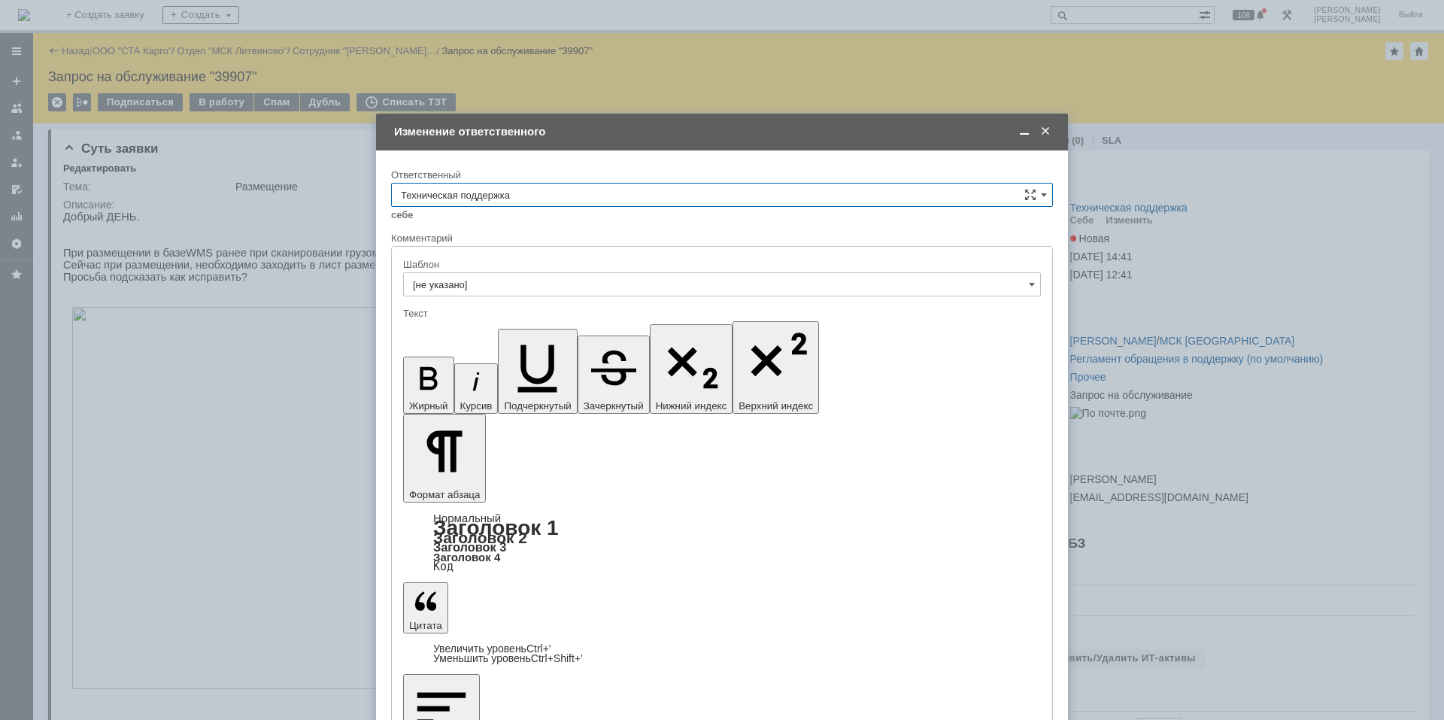
click at [478, 196] on input "Техническая поддержка" at bounding box center [722, 195] width 662 height 24
click at [473, 388] on div "Поддержка 1С" at bounding box center [722, 396] width 661 height 24
type input "Поддержка 1С"
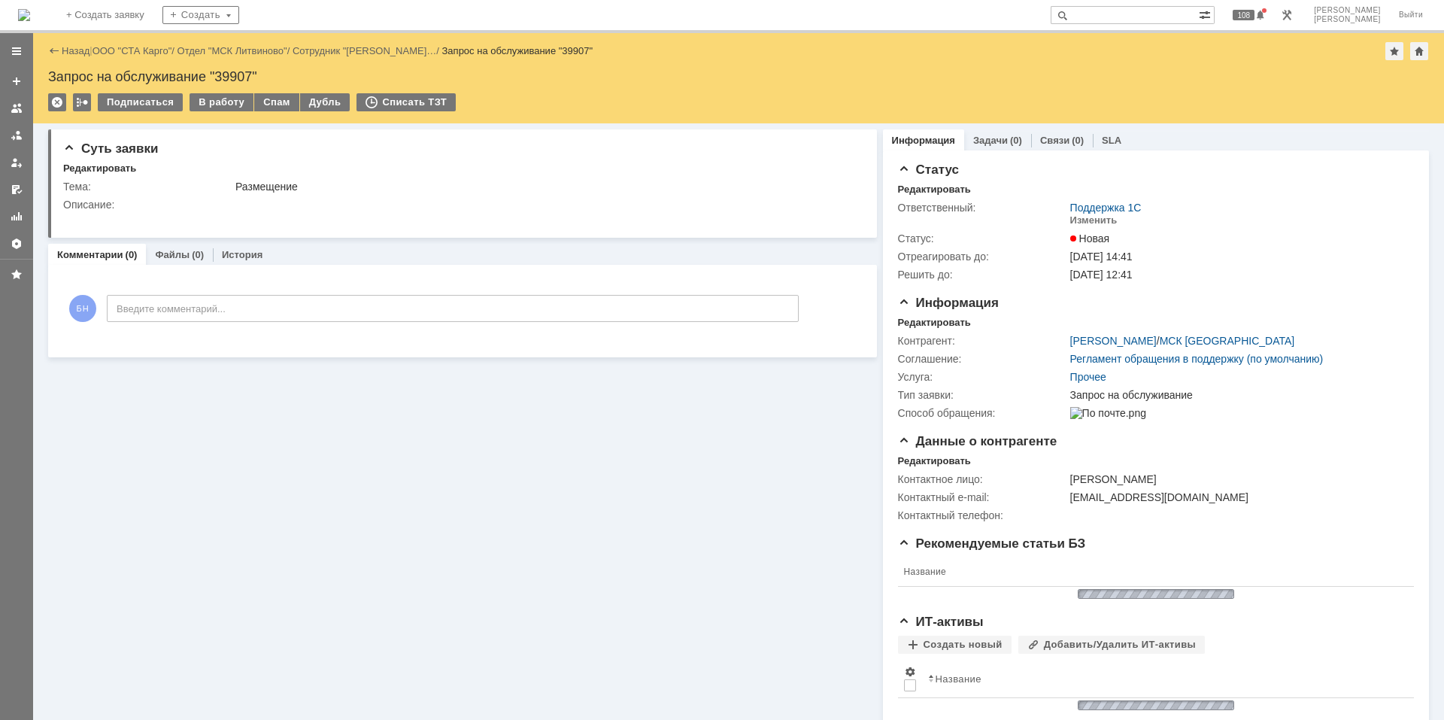
scroll to position [0, 0]
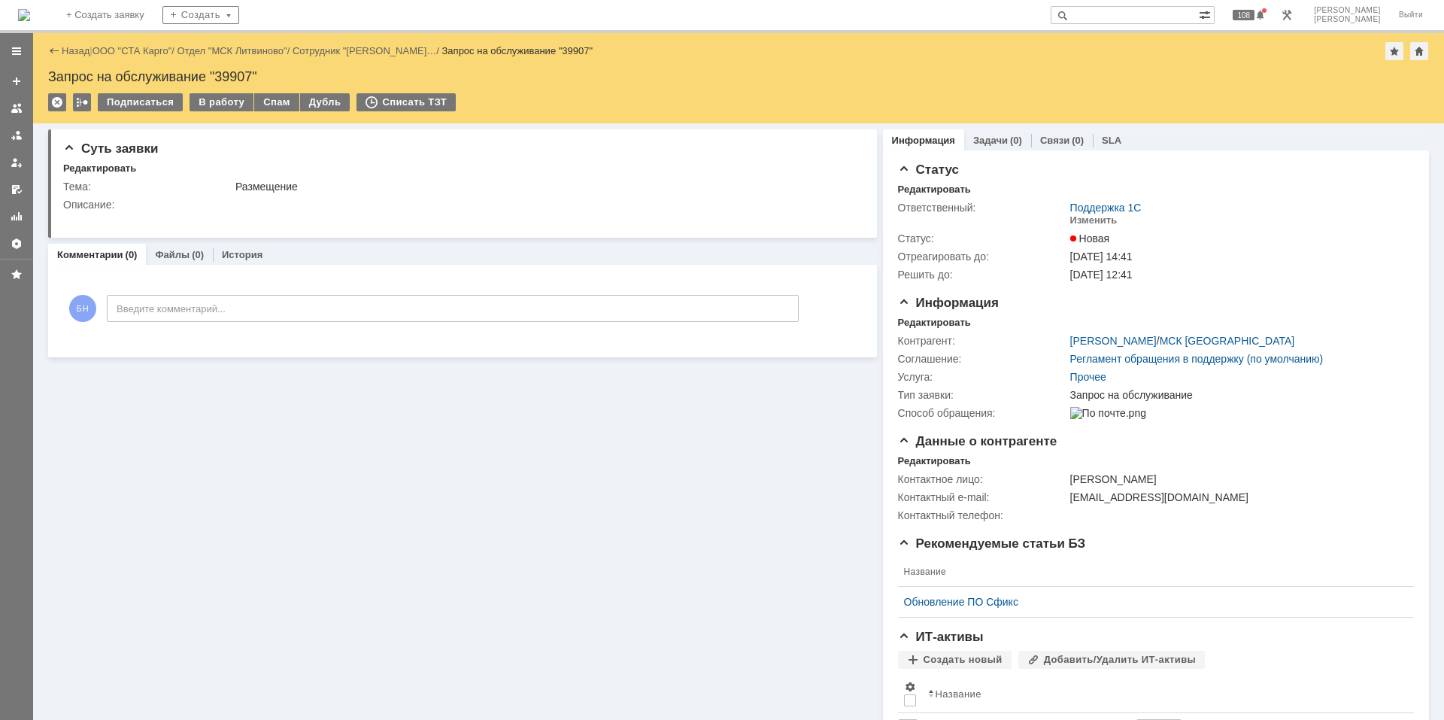
click at [30, 21] on img at bounding box center [24, 15] width 12 height 12
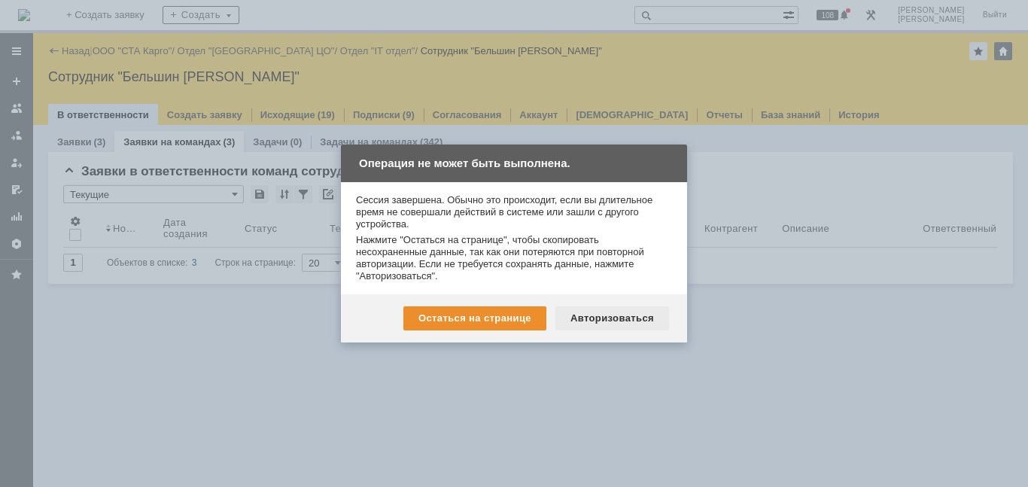
click at [603, 326] on div "Авторизоваться" at bounding box center [612, 318] width 114 height 24
